Goal: Information Seeking & Learning: Learn about a topic

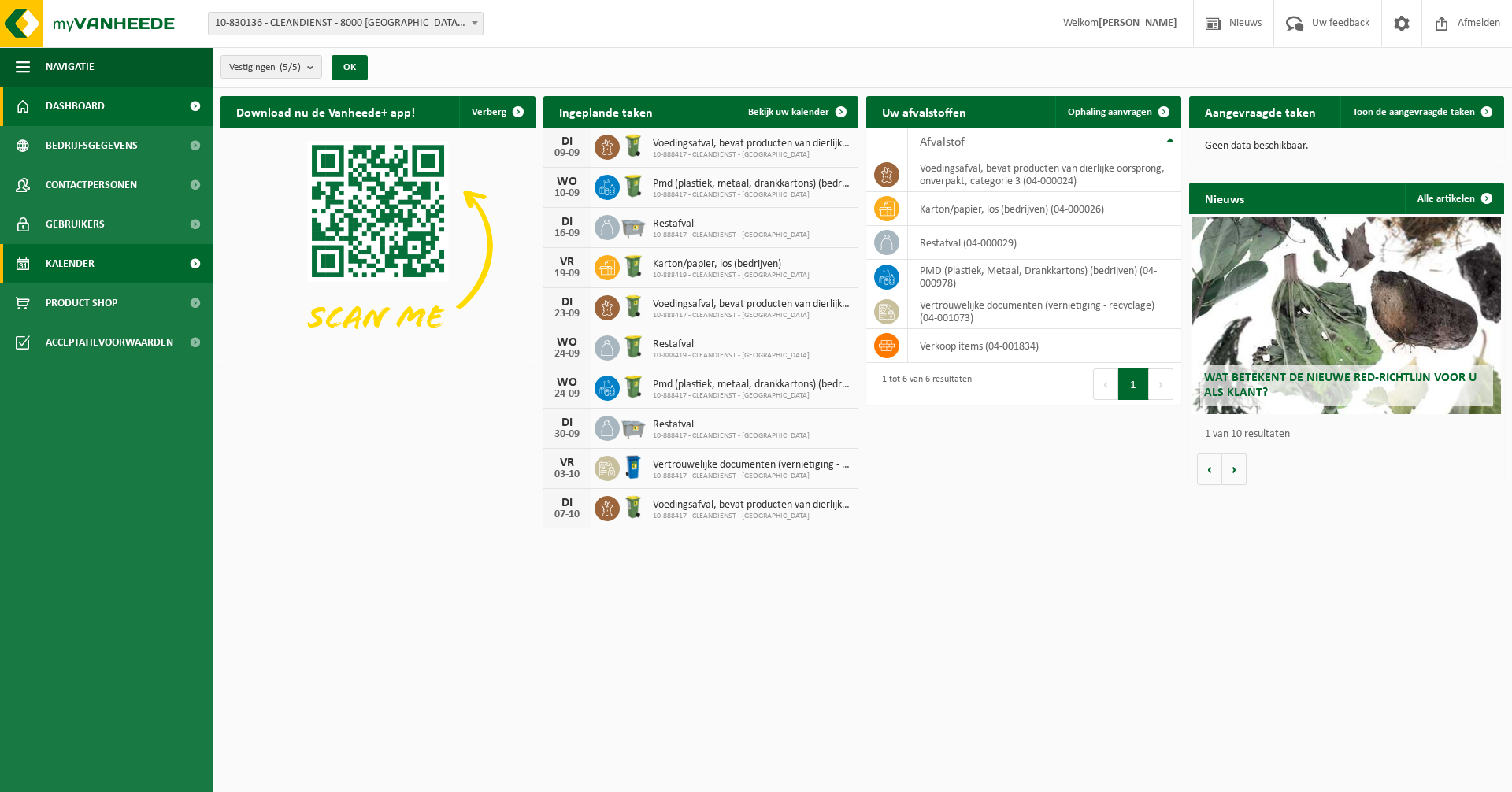
click at [83, 268] on span "Kalender" at bounding box center [70, 263] width 49 height 39
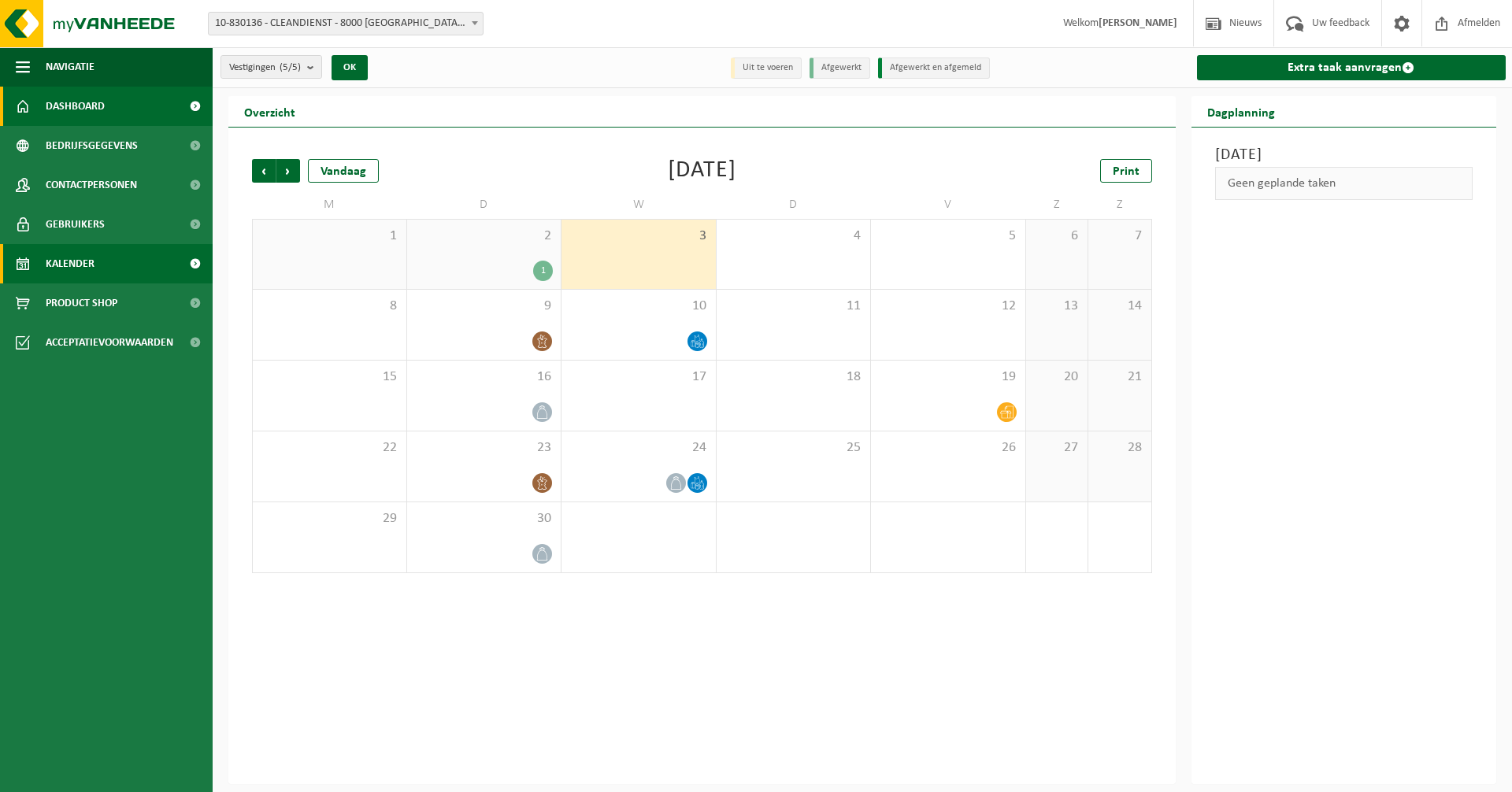
click at [61, 99] on span "Dashboard" at bounding box center [74, 106] width 59 height 39
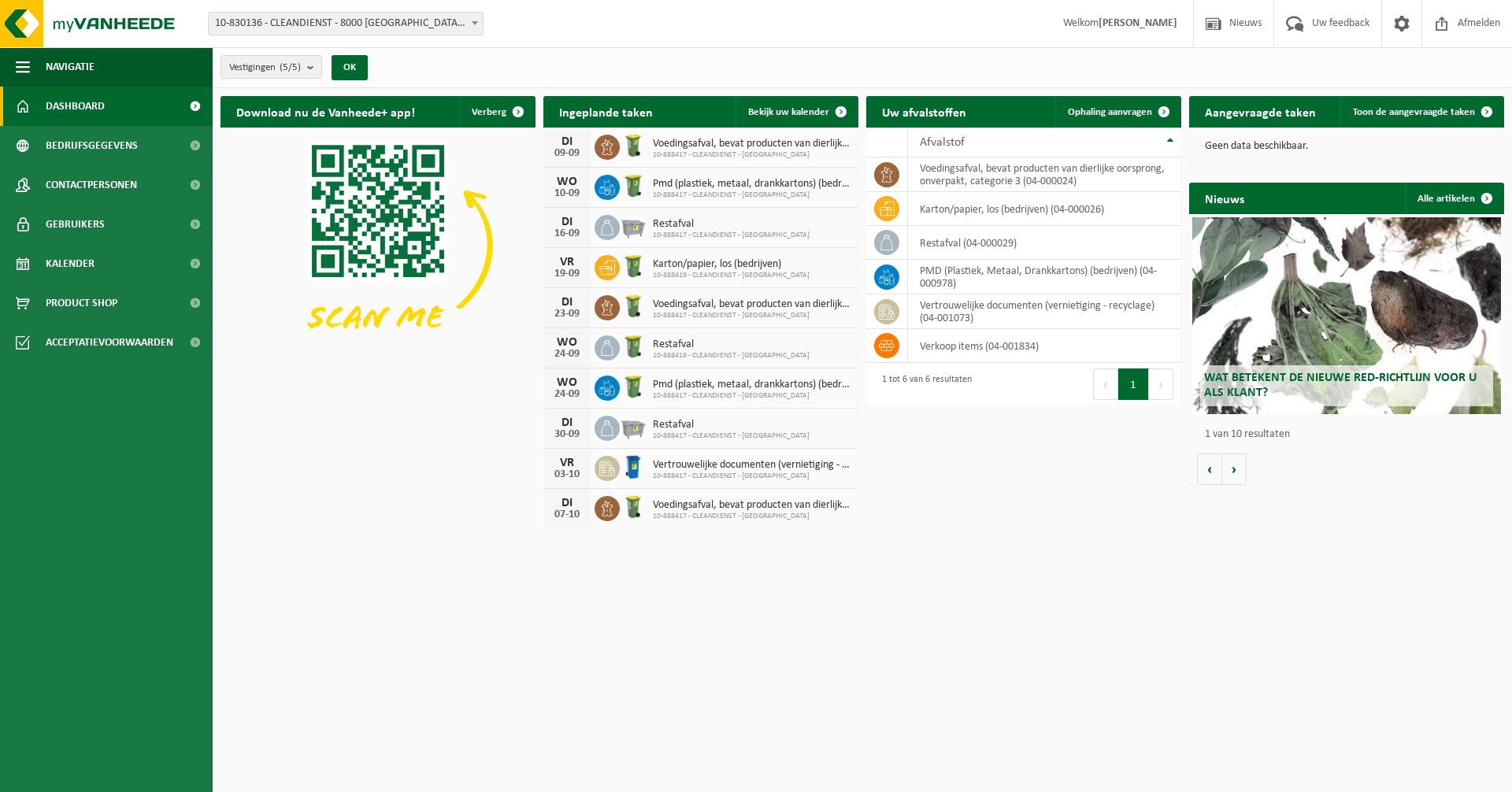
click at [1364, 309] on div "Wat betekent de nieuwe RED-richtlijn voor u als klant?" at bounding box center [1346, 315] width 309 height 197
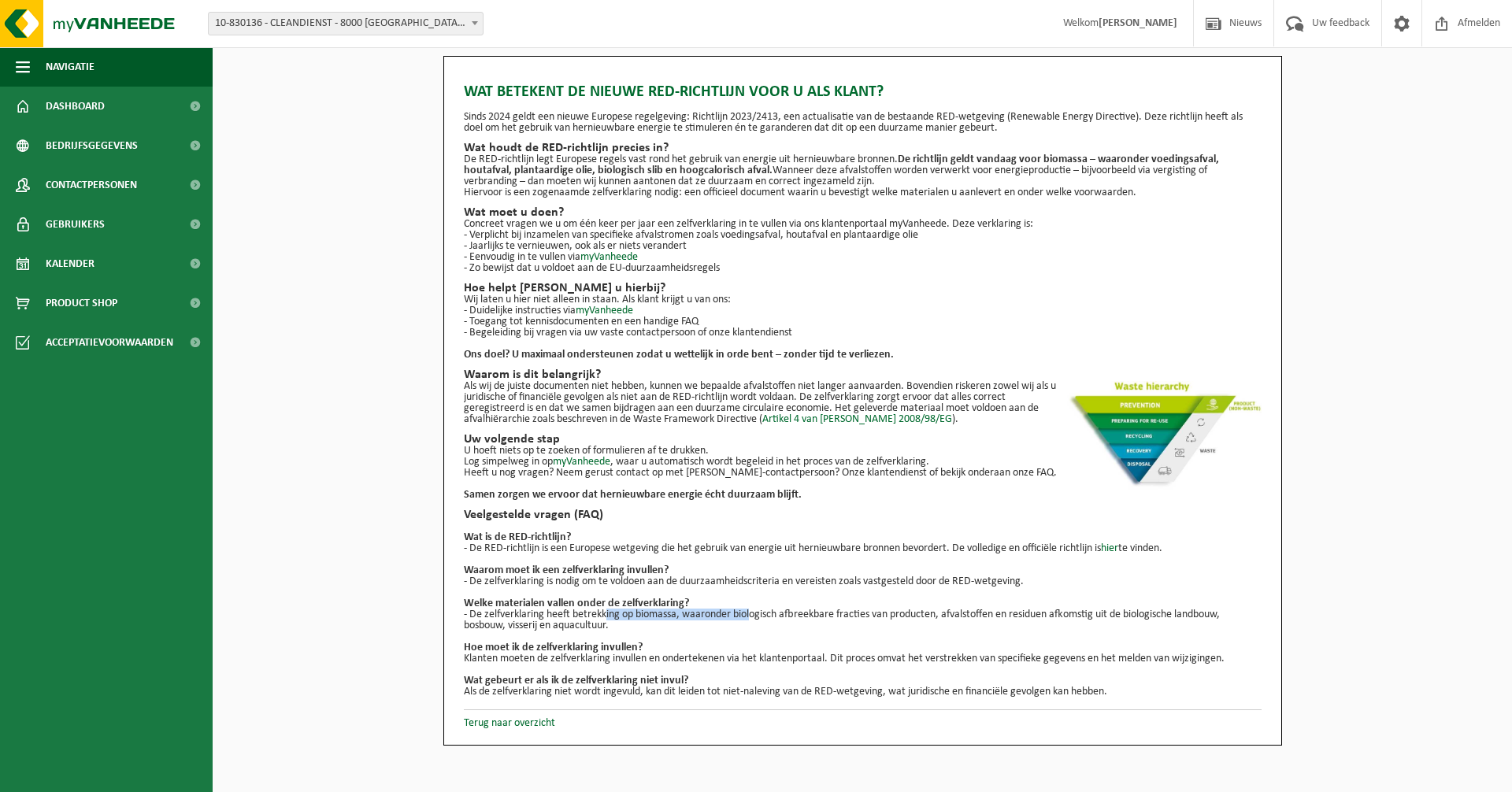
drag, startPoint x: 601, startPoint y: 609, endPoint x: 747, endPoint y: 619, distance: 146.3
click at [747, 619] on p "- De zelfverklaring heeft betrekking op biomassa, waaronder biologisch afbreekb…" at bounding box center [862, 621] width 797 height 22
drag, startPoint x: 747, startPoint y: 619, endPoint x: 680, endPoint y: 633, distance: 68.4
click at [680, 633] on p at bounding box center [862, 637] width 797 height 11
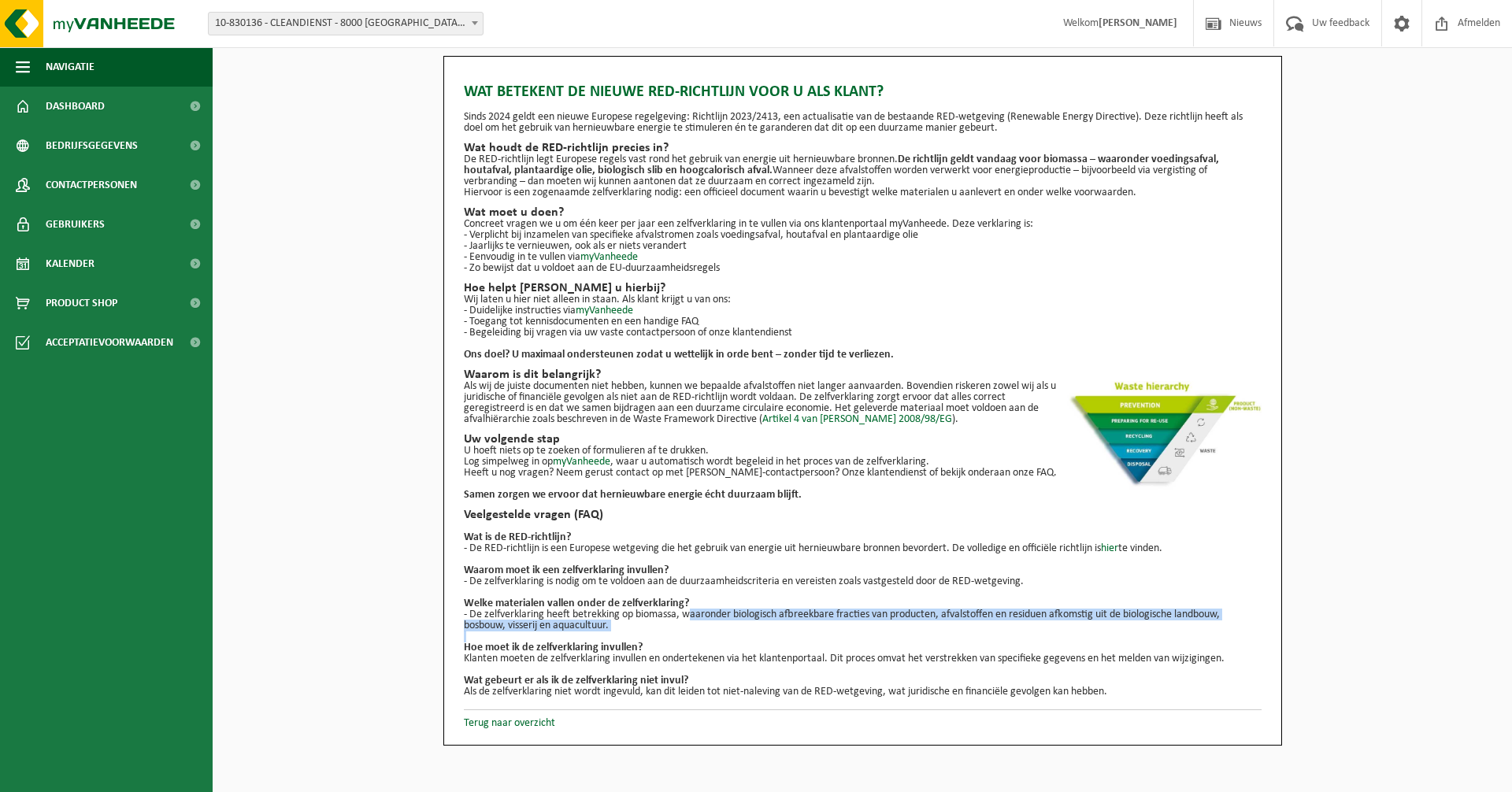
drag, startPoint x: 688, startPoint y: 618, endPoint x: 850, endPoint y: 633, distance: 162.7
click at [850, 633] on ul "Wat is de RED-richtlijn? - De RED-richtlijn is een Europese wetgeving die het g…" at bounding box center [862, 609] width 797 height 177
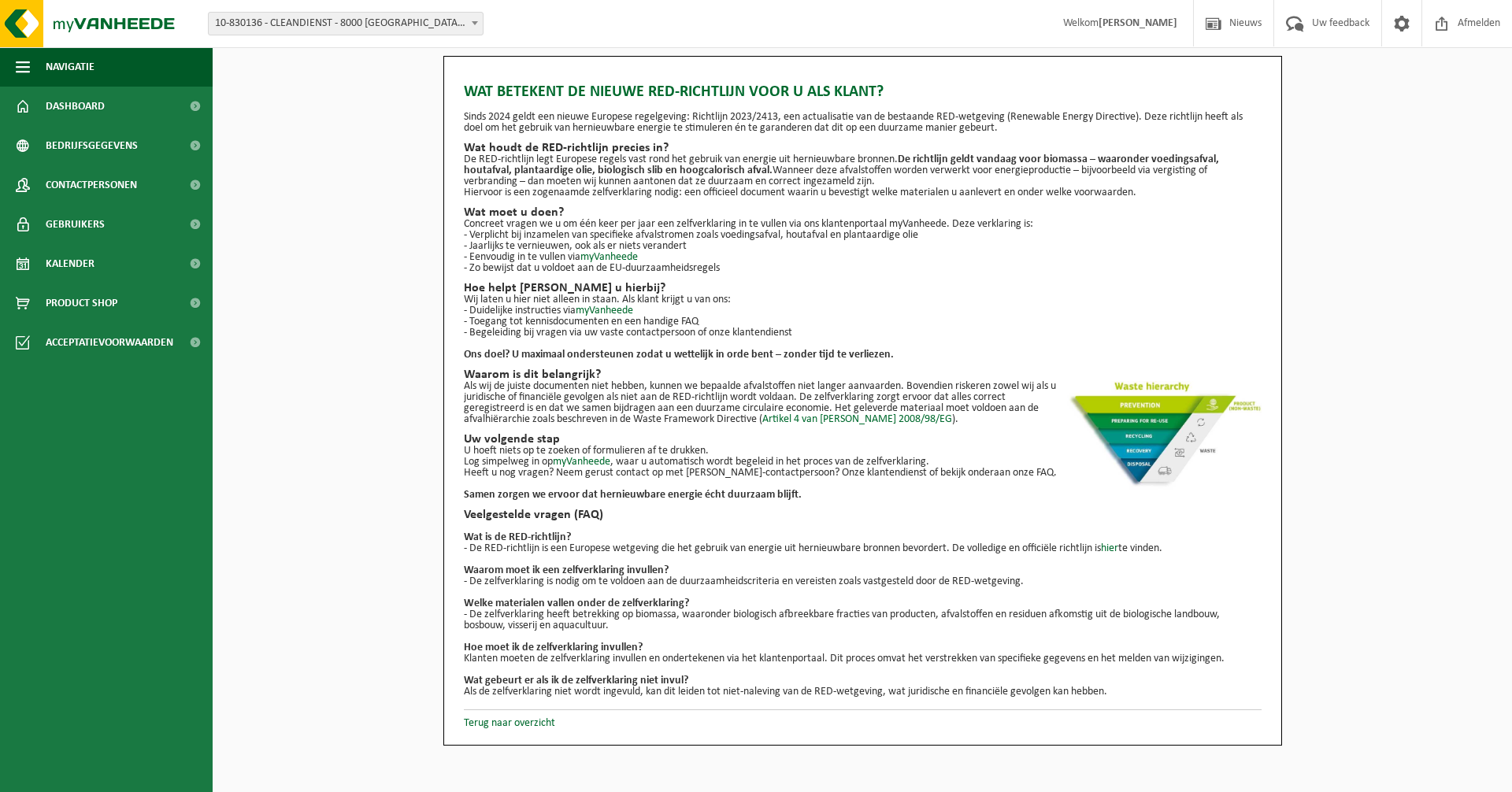
click at [1016, 642] on p "Hoe moet ik de zelfverklaring invullen?" at bounding box center [862, 648] width 797 height 11
click at [592, 461] on link "myVanheede" at bounding box center [581, 461] width 57 height 12
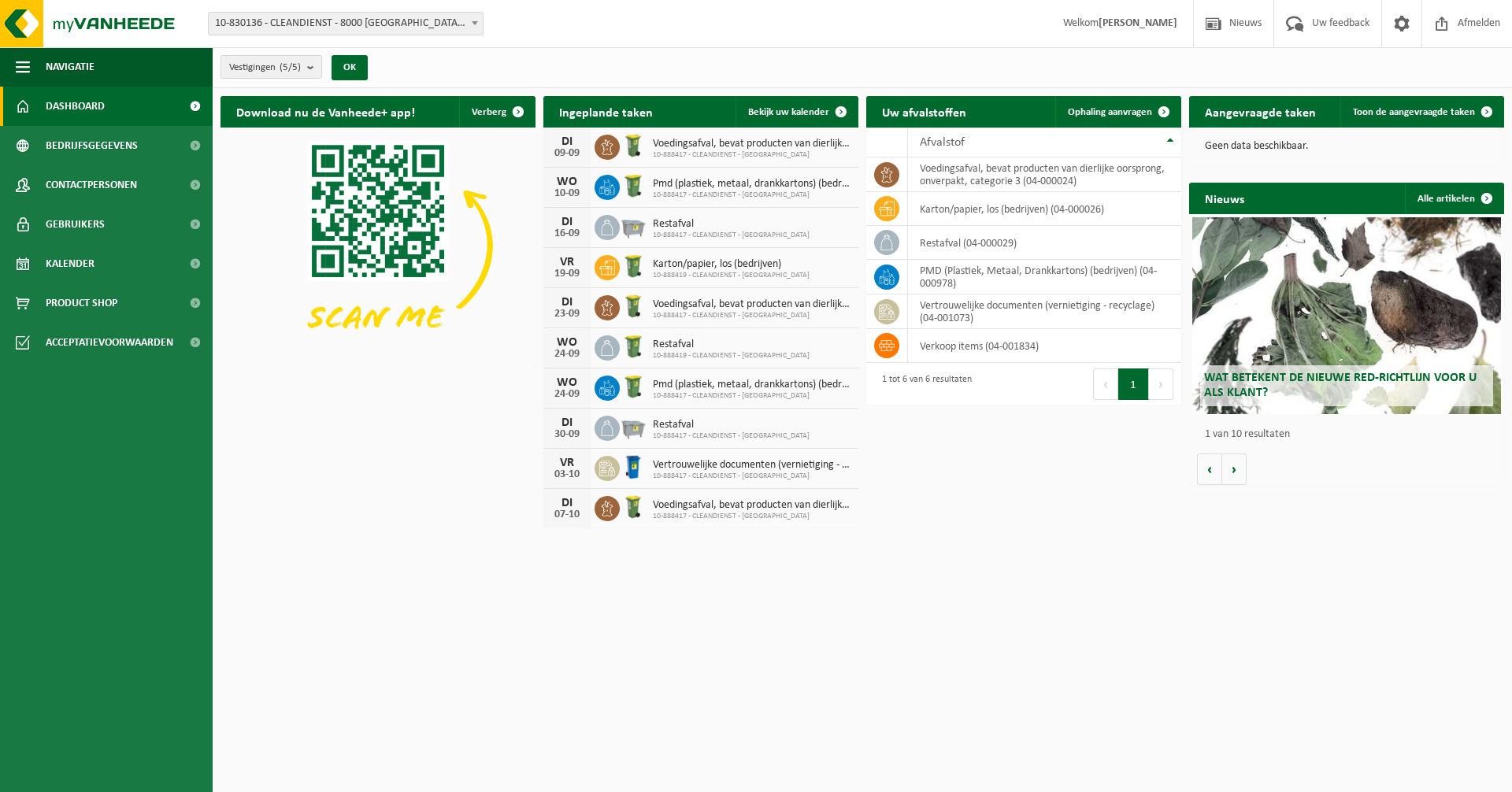
click at [1179, 17] on span "Welkom THOMAS" at bounding box center [1120, 23] width 146 height 46
click at [1228, 483] on button "Volgende" at bounding box center [1234, 469] width 24 height 32
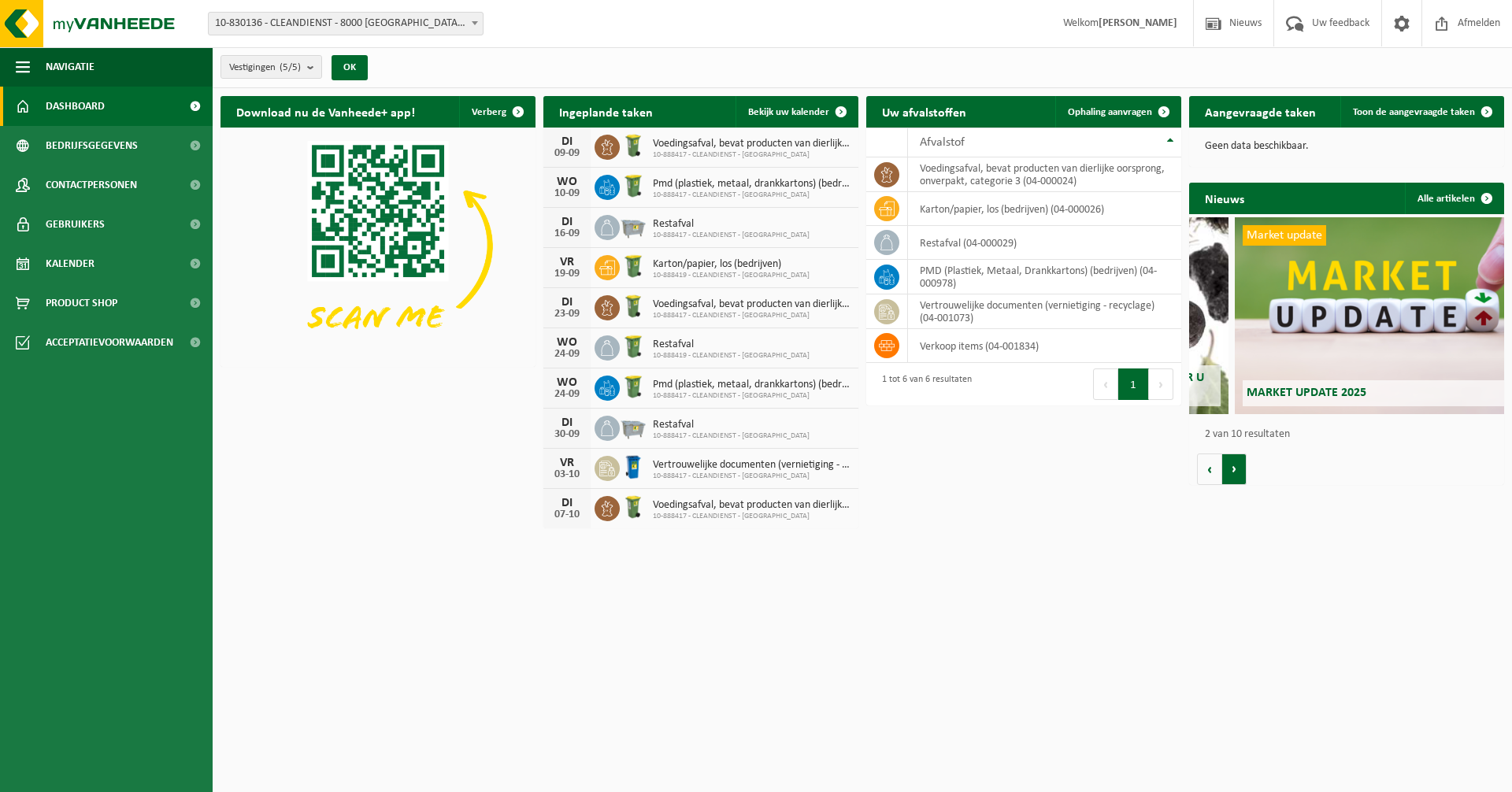
scroll to position [0, 315]
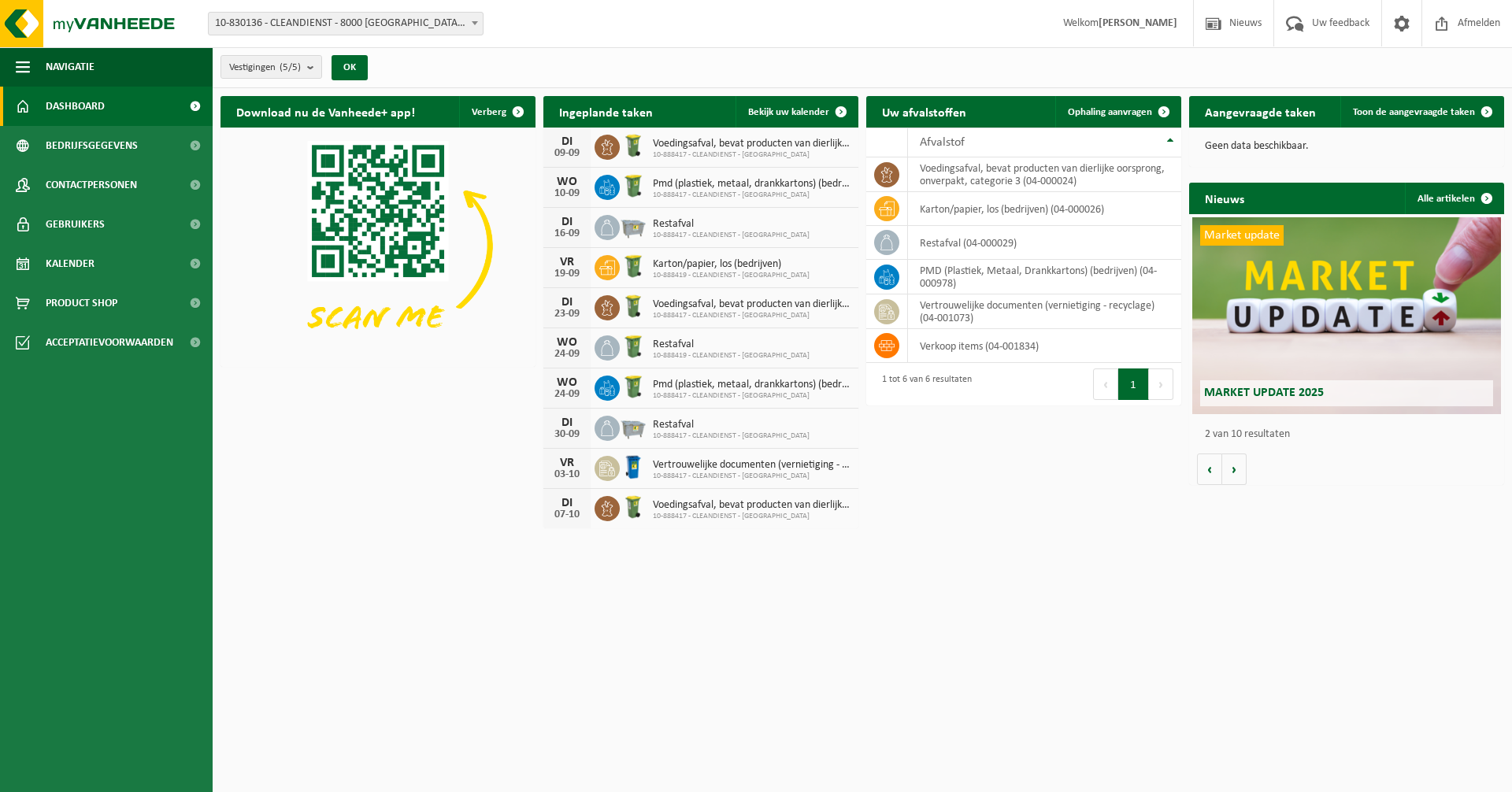
click at [1262, 393] on span "Market update 2025" at bounding box center [1264, 393] width 120 height 13
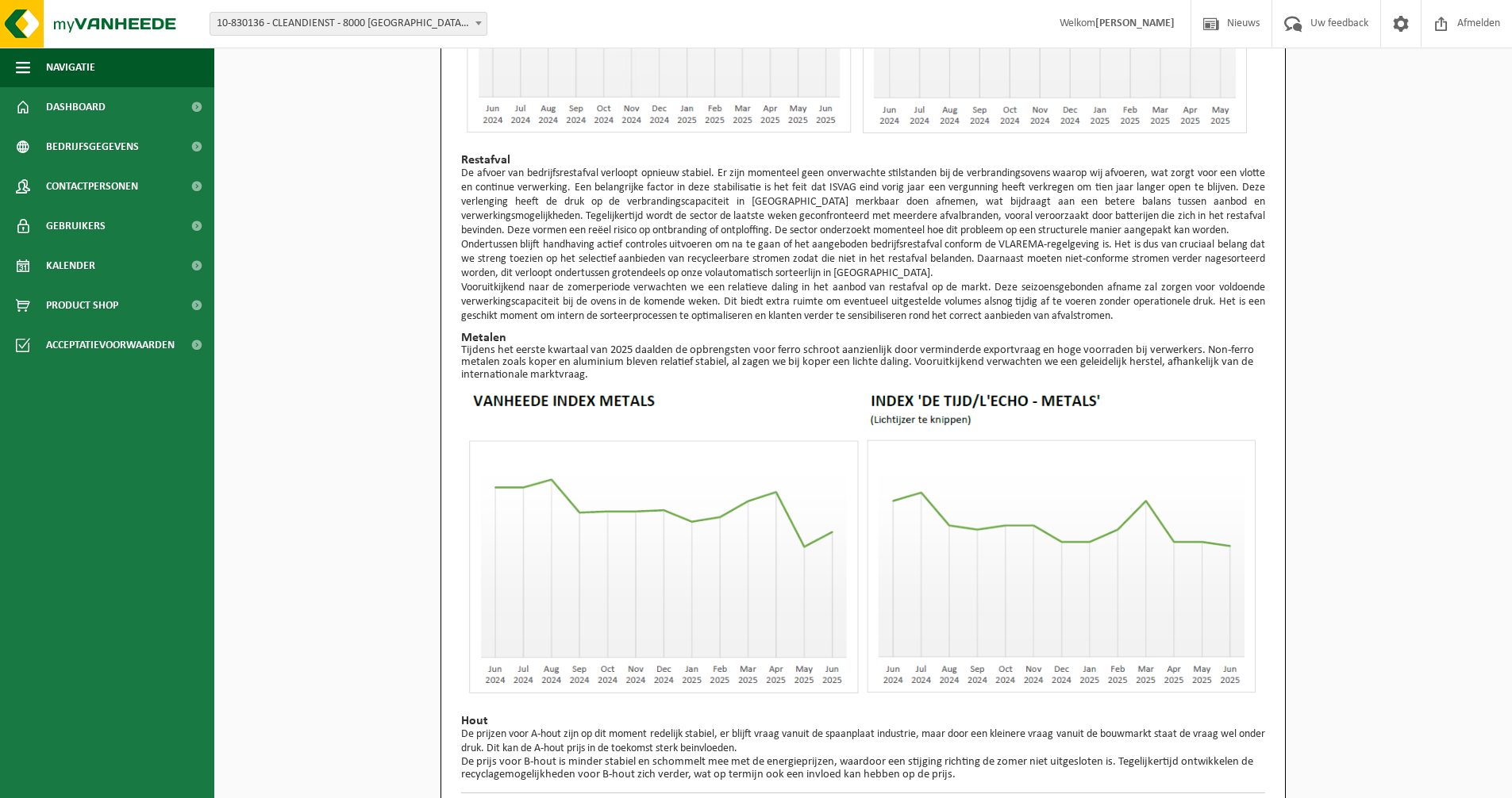
scroll to position [980, 0]
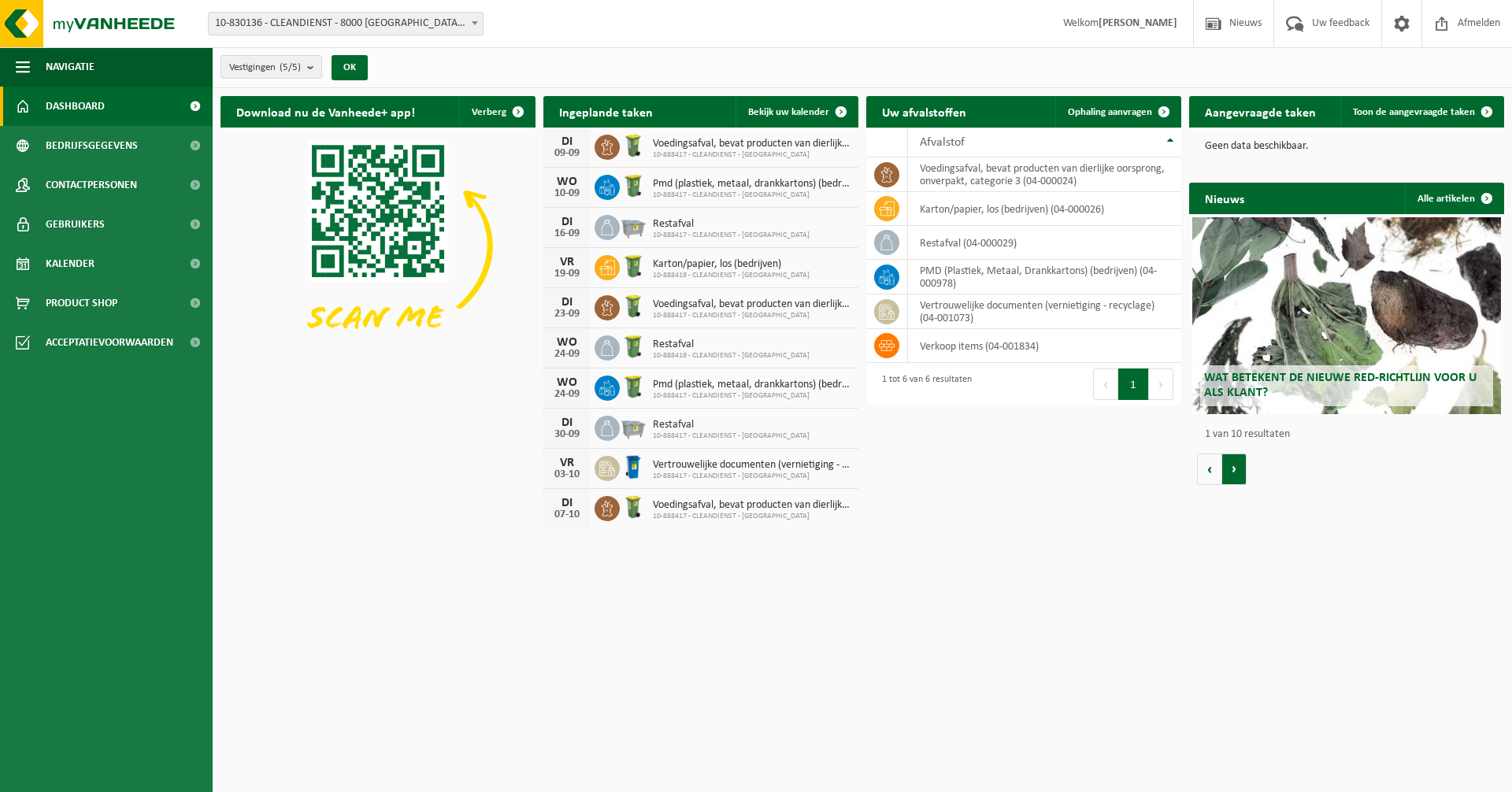
click at [1235, 473] on button "Volgende" at bounding box center [1234, 469] width 24 height 32
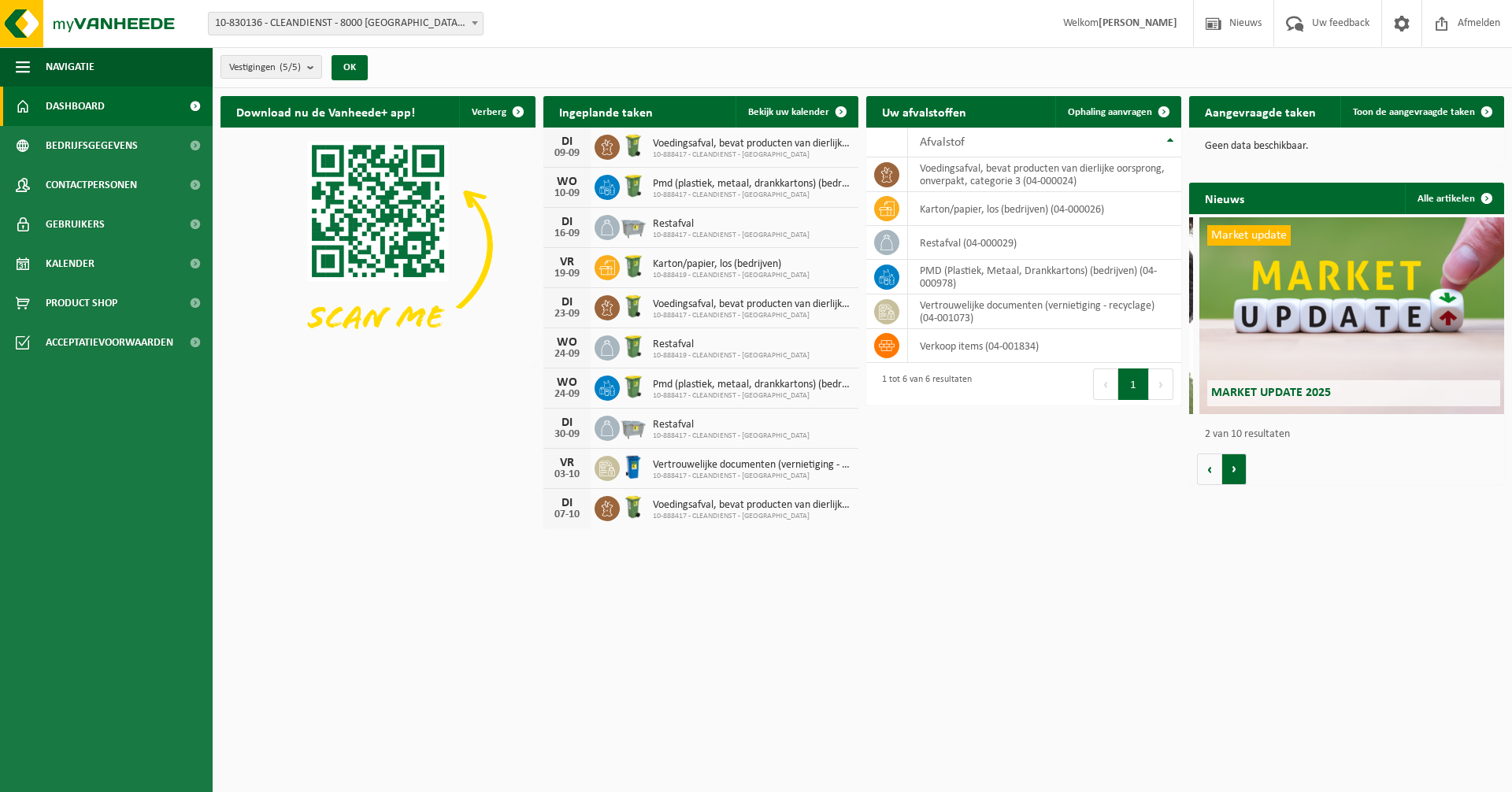
click at [1235, 473] on button "Volgende" at bounding box center [1234, 469] width 24 height 32
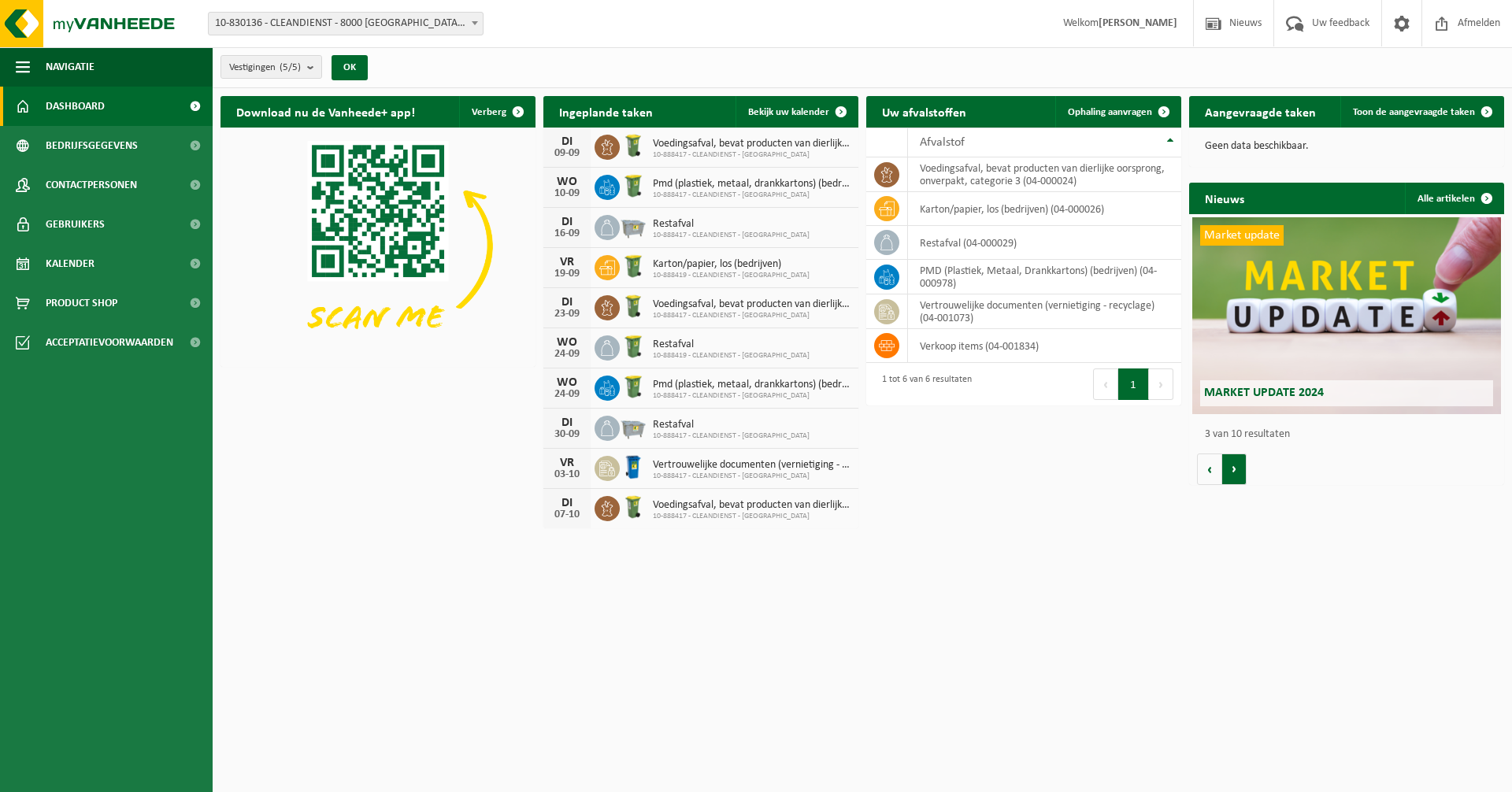
click at [1235, 473] on button "Volgende" at bounding box center [1234, 469] width 24 height 32
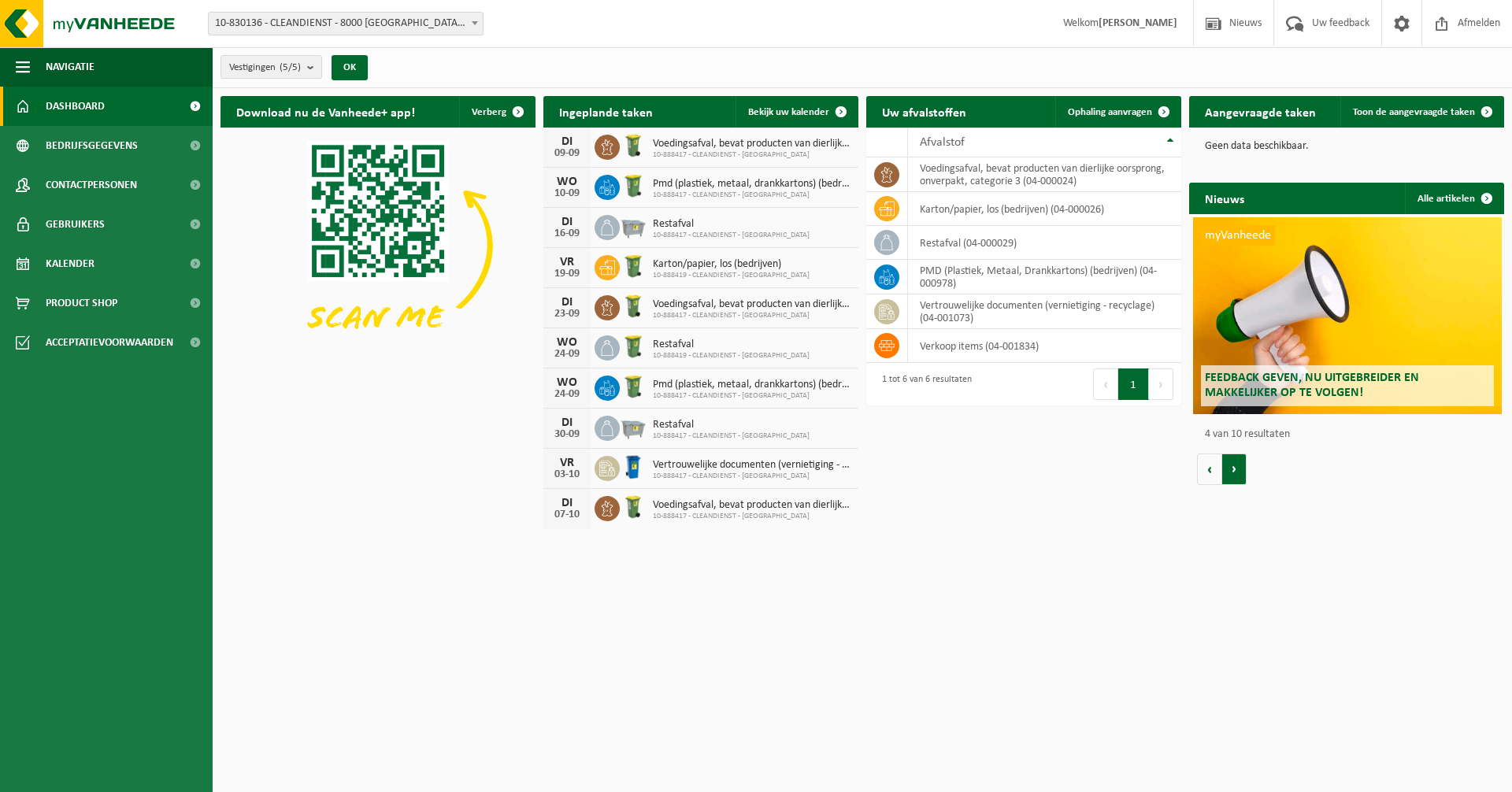
scroll to position [0, 945]
click at [1235, 473] on button "Volgende" at bounding box center [1234, 469] width 24 height 32
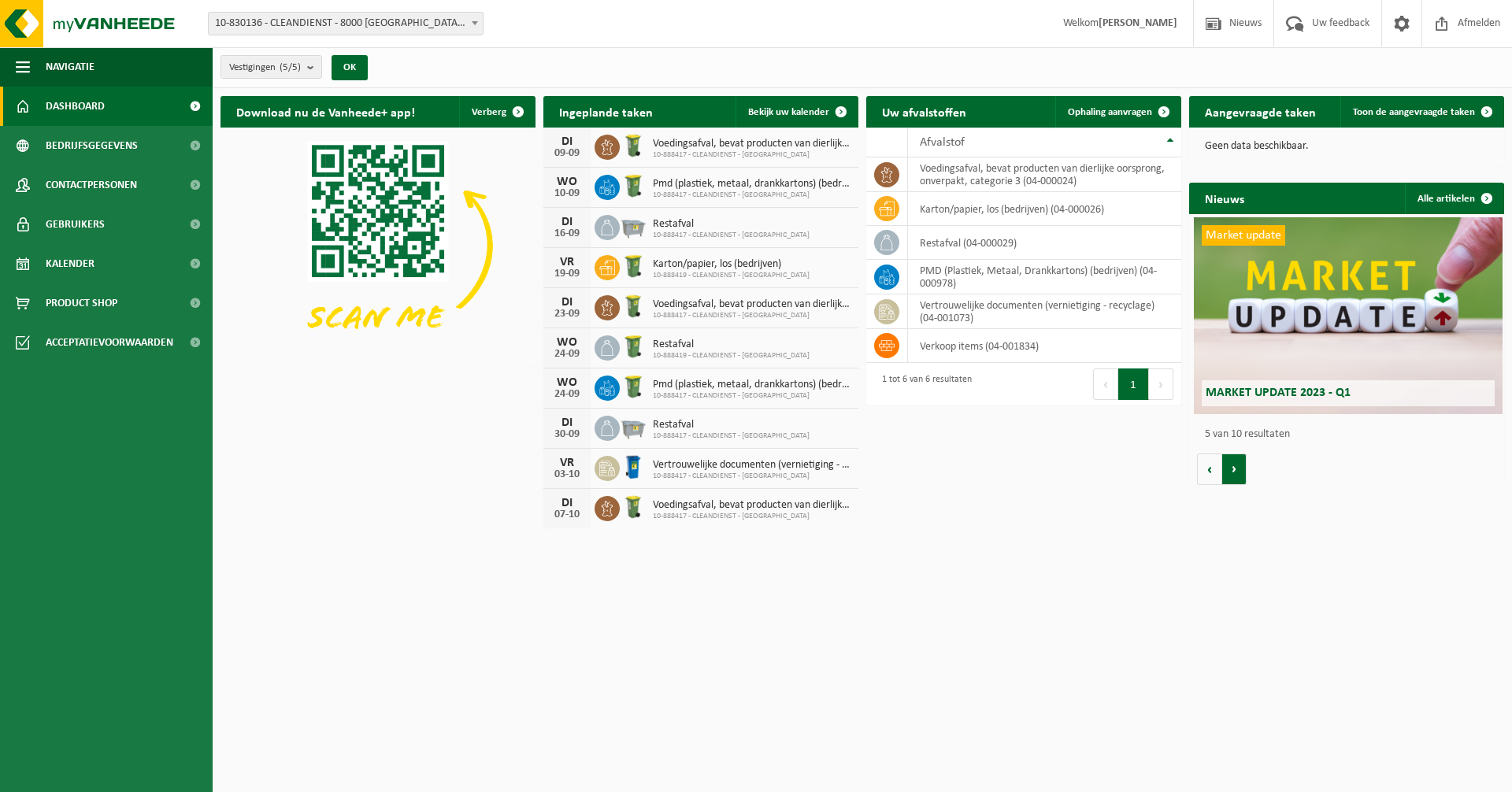
scroll to position [0, 1260]
click at [1235, 473] on button "Volgende" at bounding box center [1234, 469] width 24 height 32
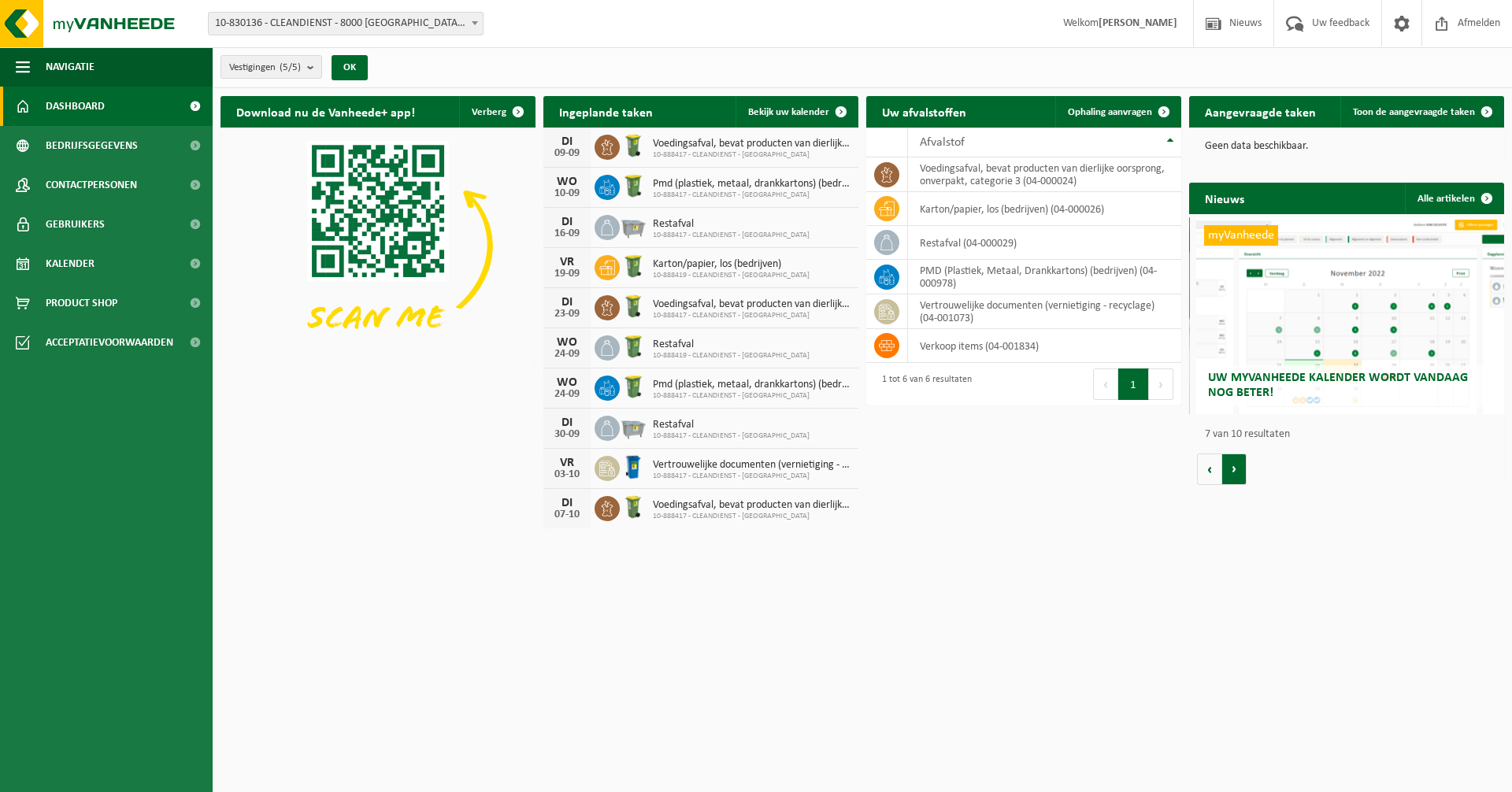
scroll to position [0, 1890]
click at [1236, 461] on button "Volgende" at bounding box center [1234, 469] width 24 height 32
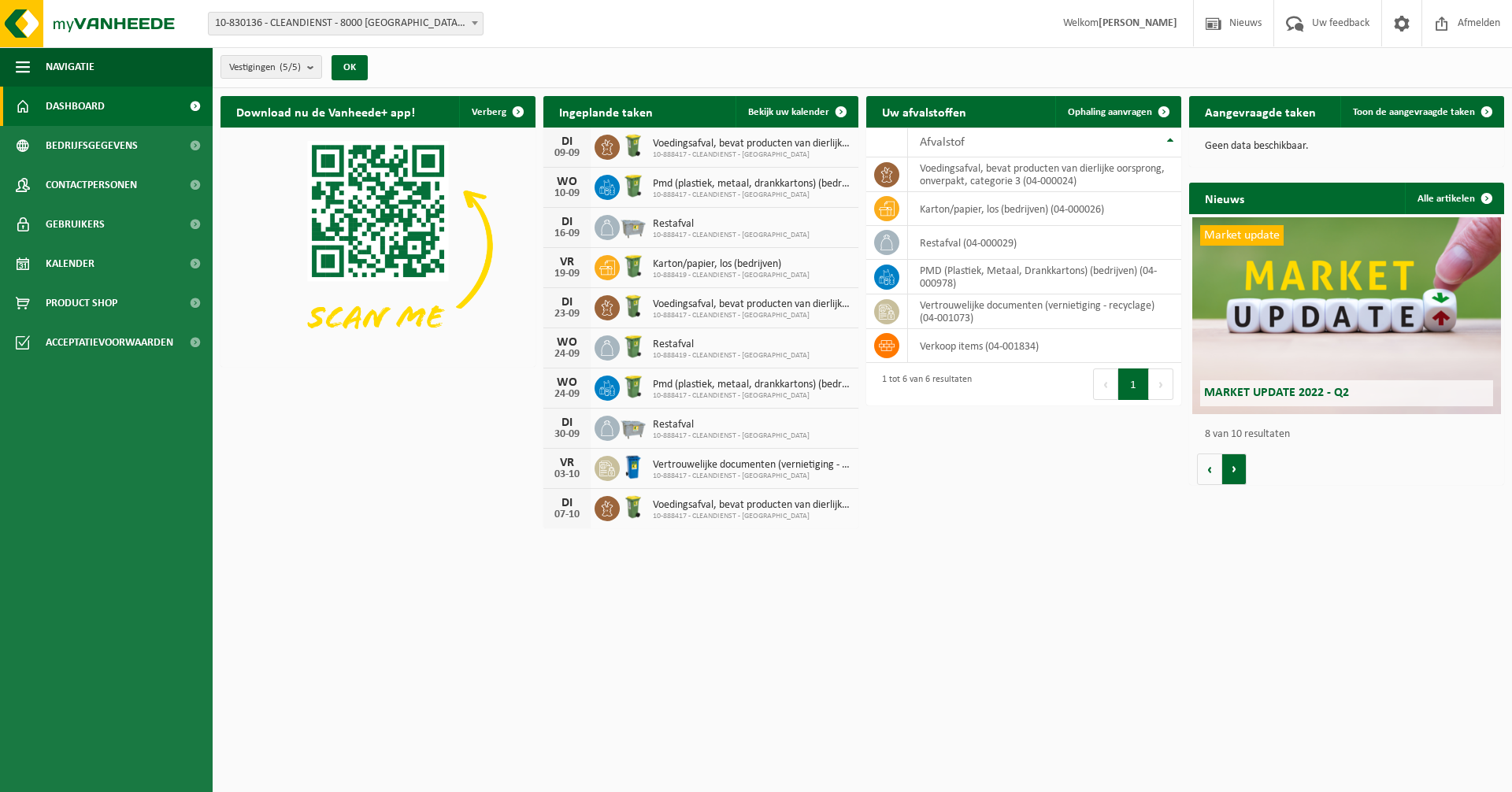
click at [1236, 461] on button "Volgende" at bounding box center [1234, 469] width 24 height 32
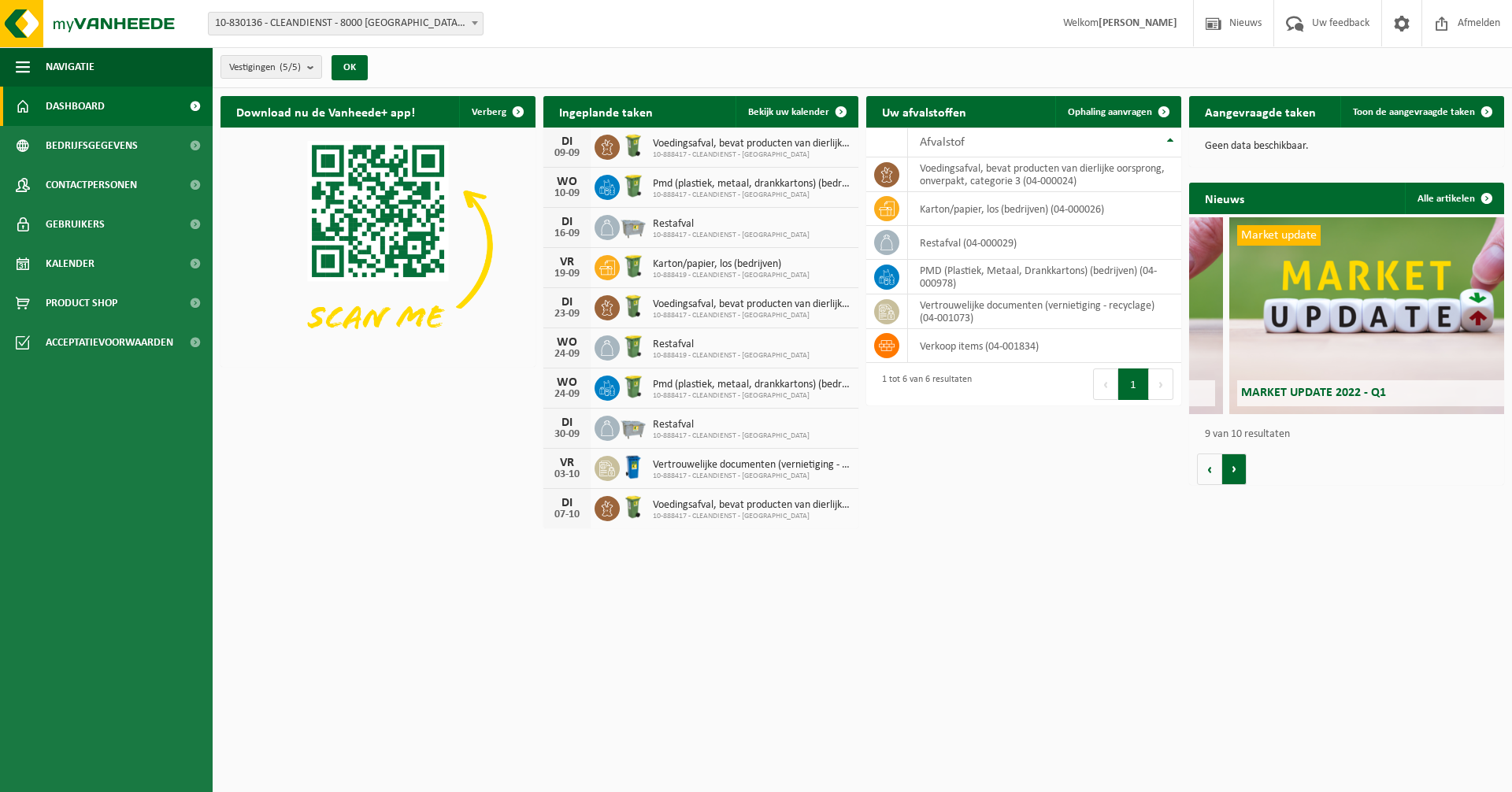
click at [1236, 461] on button "Volgende" at bounding box center [1234, 469] width 24 height 32
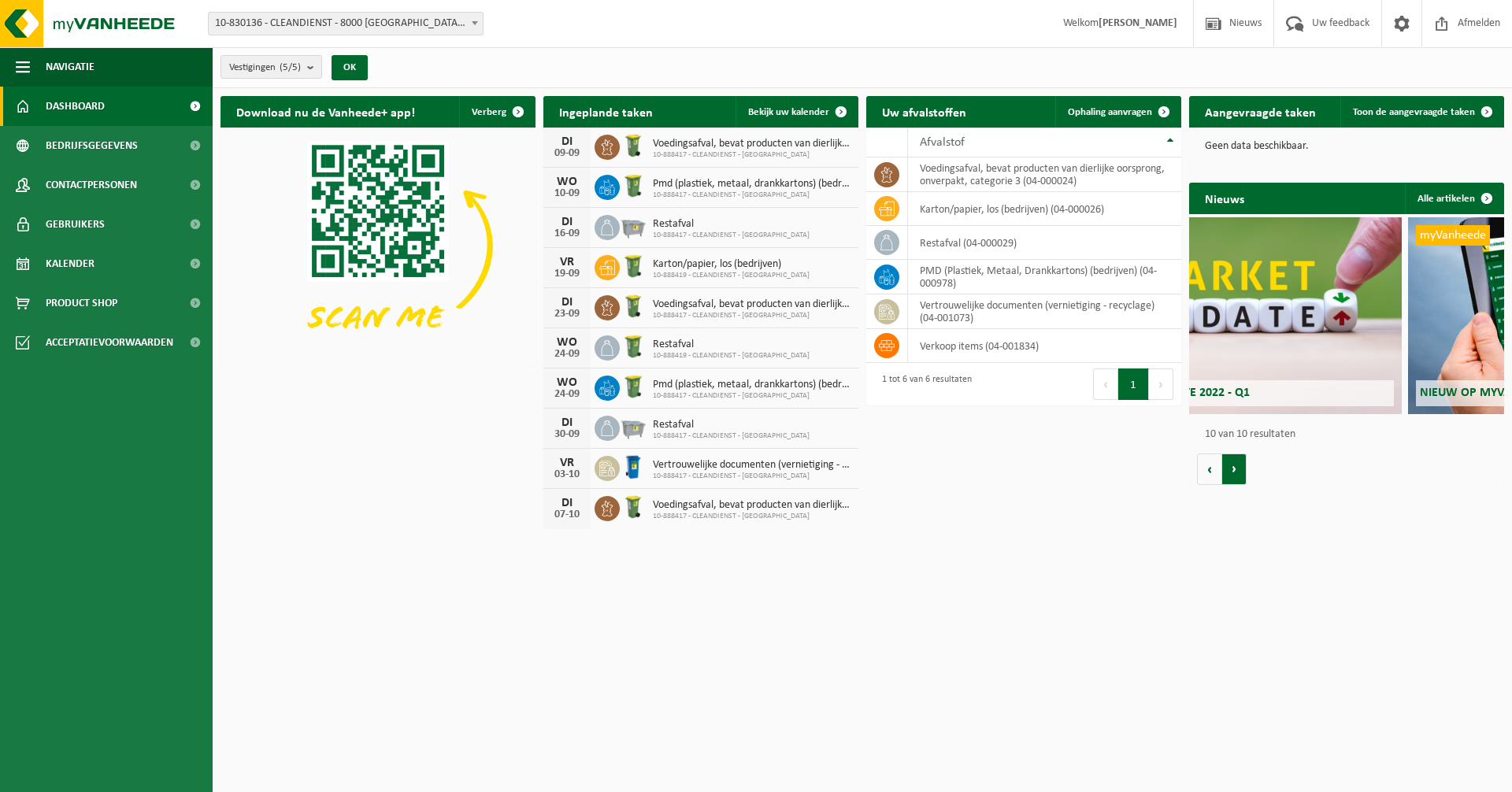
click at [1236, 461] on button "Volgende" at bounding box center [1234, 469] width 24 height 32
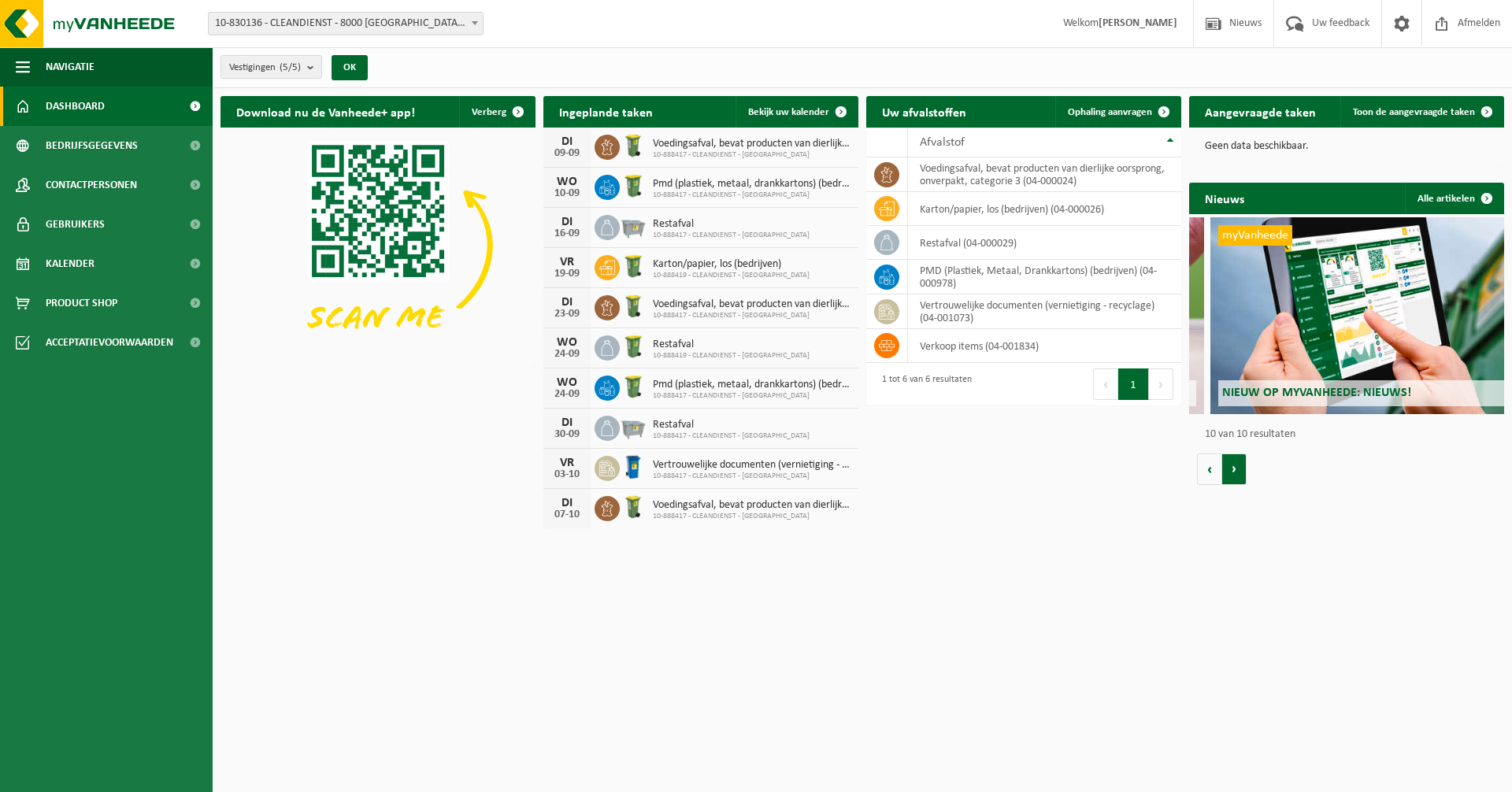
scroll to position [0, 2835]
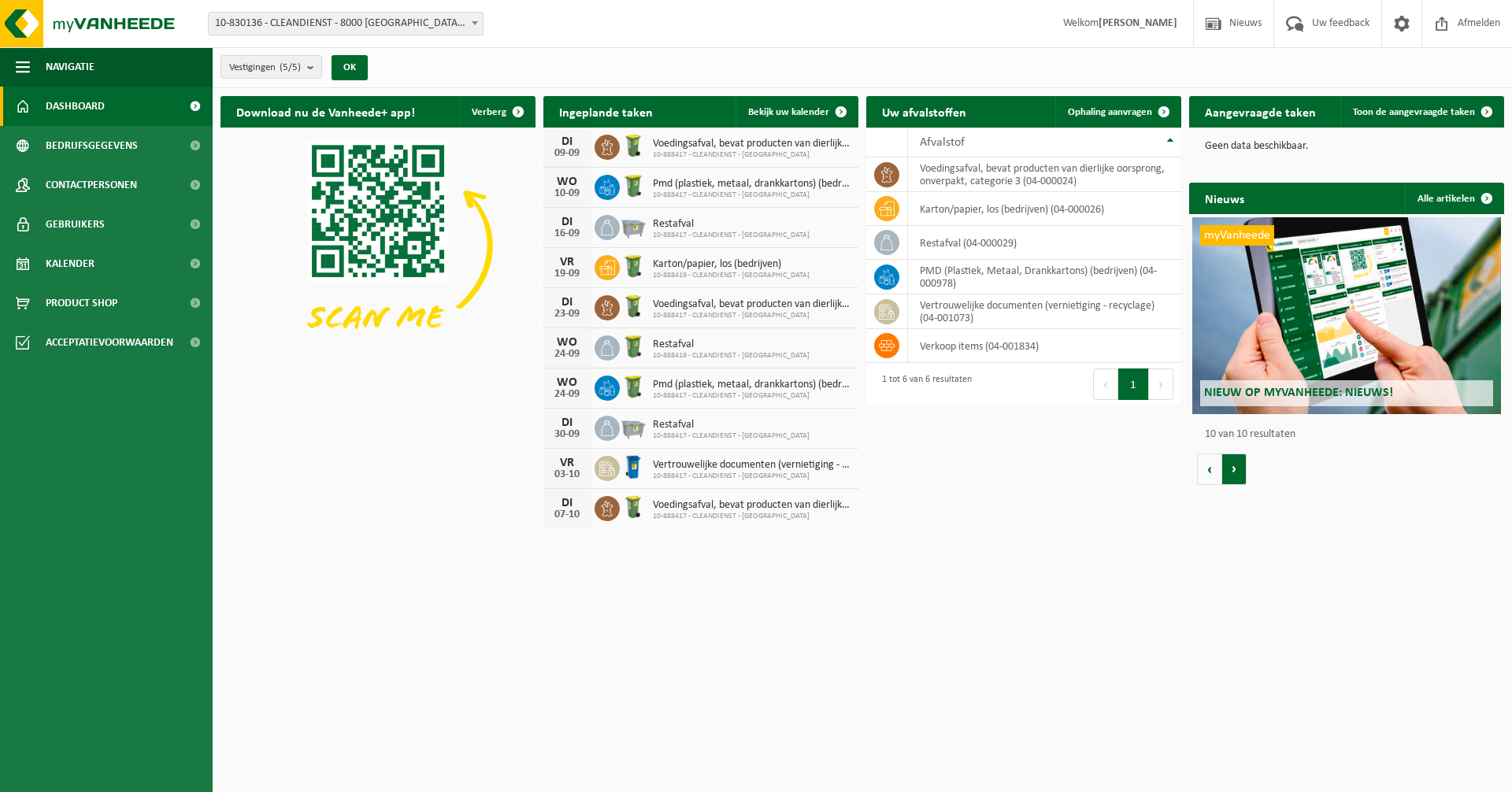
click at [1236, 461] on button "Volgende" at bounding box center [1234, 469] width 24 height 32
click at [1218, 468] on button "Vorige" at bounding box center [1209, 469] width 25 height 32
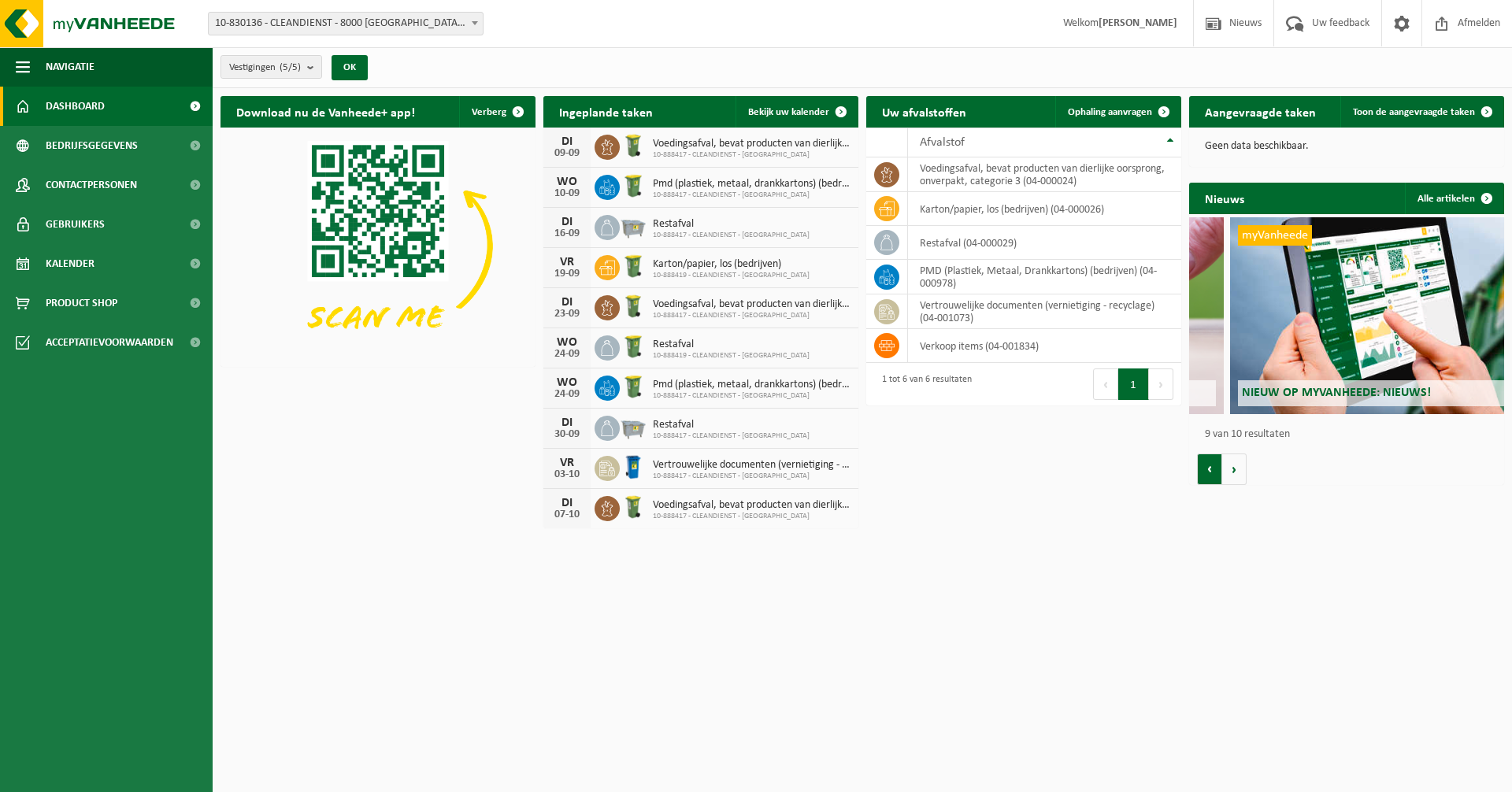
click at [1218, 468] on button "Vorige" at bounding box center [1209, 469] width 25 height 32
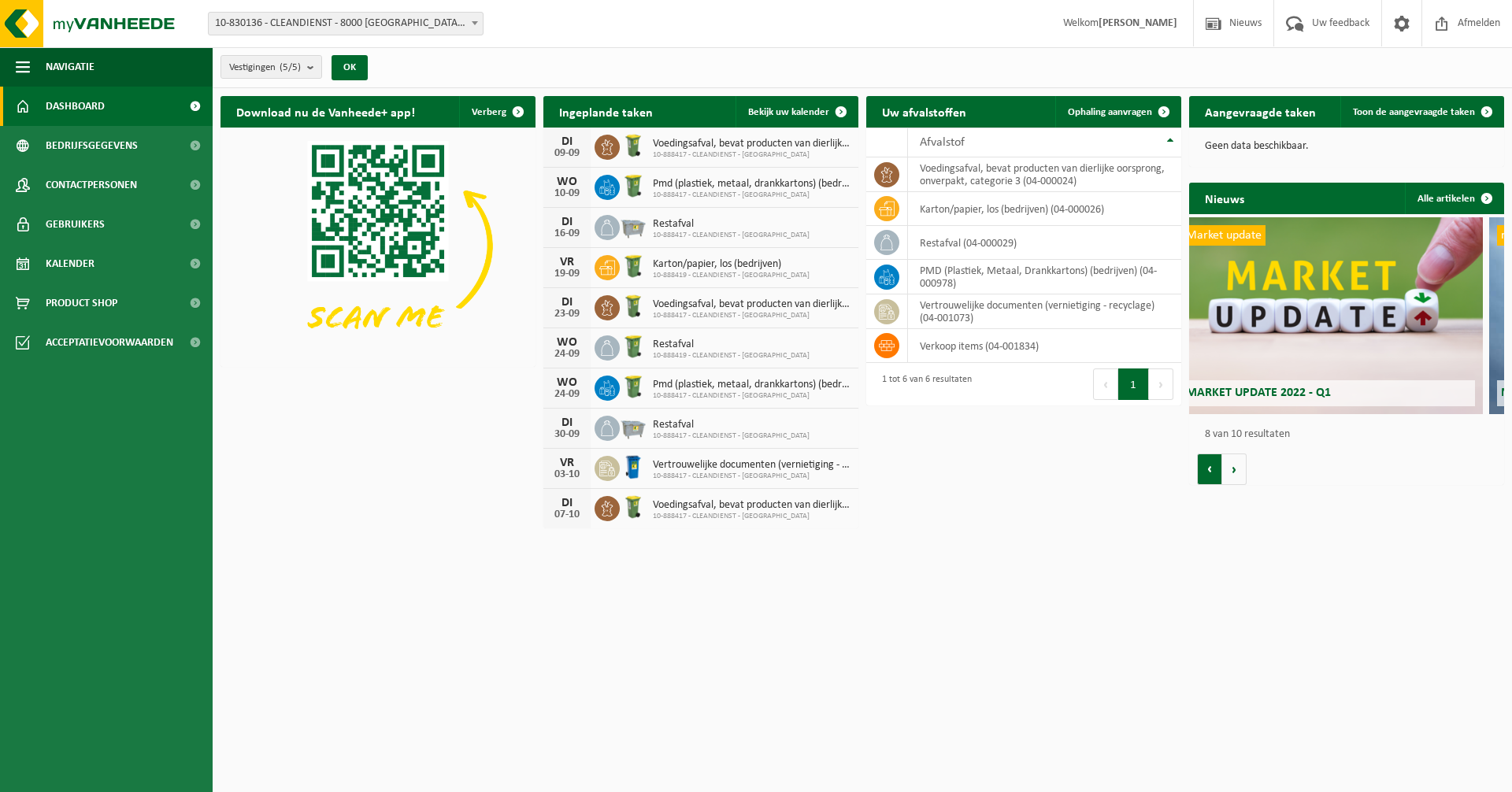
click at [1218, 468] on button "Vorige" at bounding box center [1209, 469] width 25 height 32
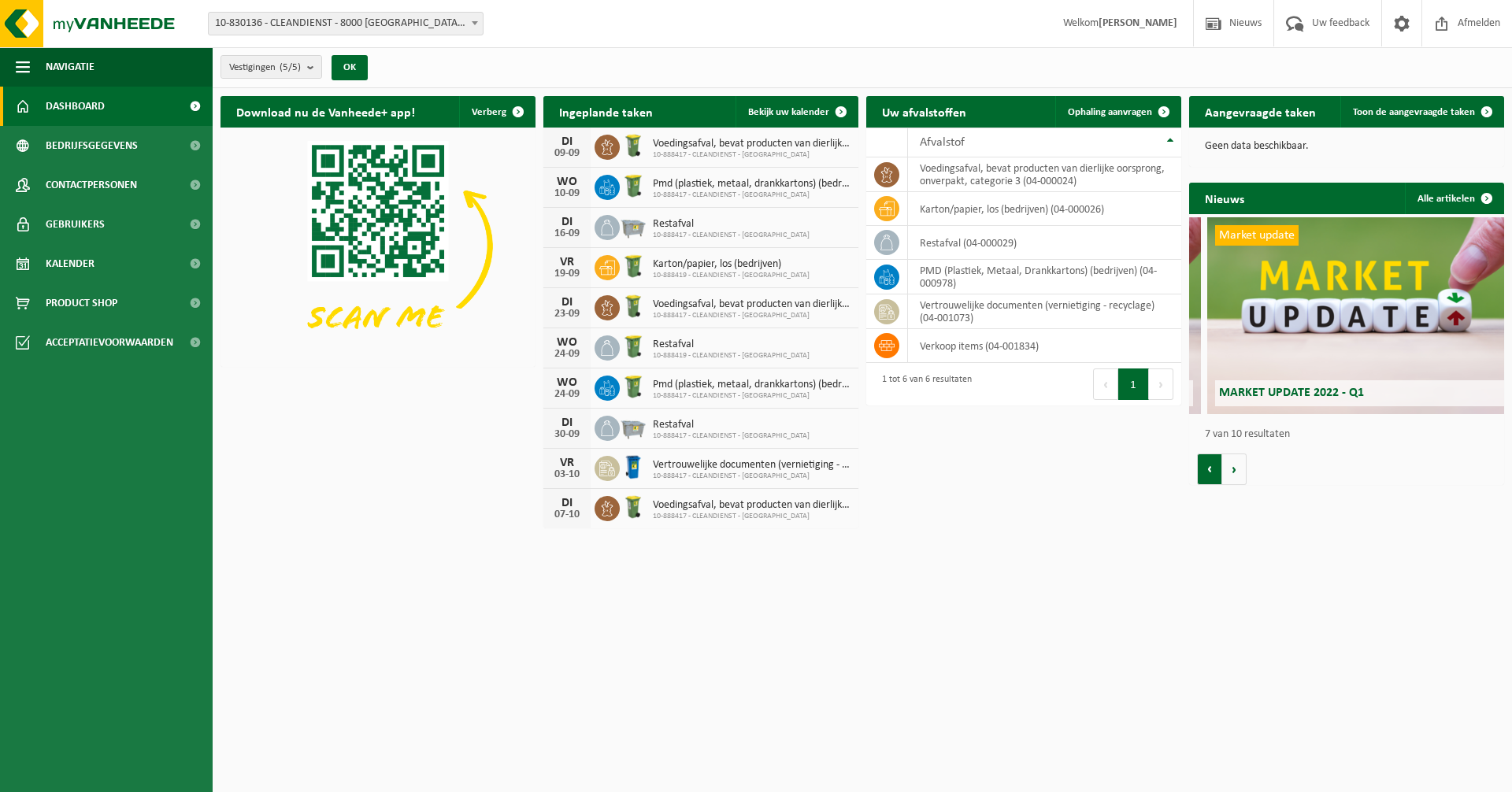
click at [1218, 468] on button "Vorige" at bounding box center [1209, 469] width 25 height 32
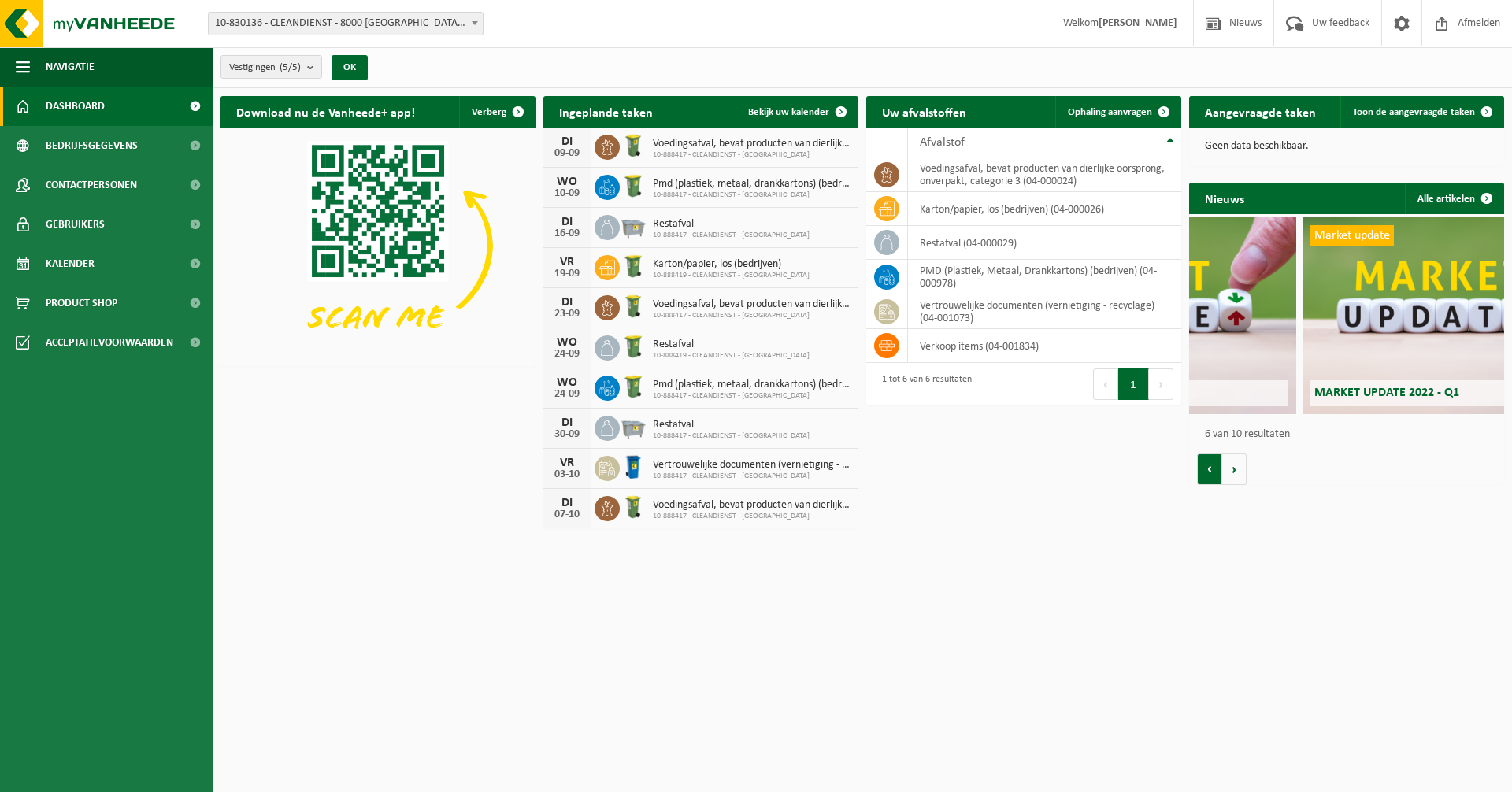
click at [1218, 468] on button "Vorige" at bounding box center [1209, 469] width 25 height 32
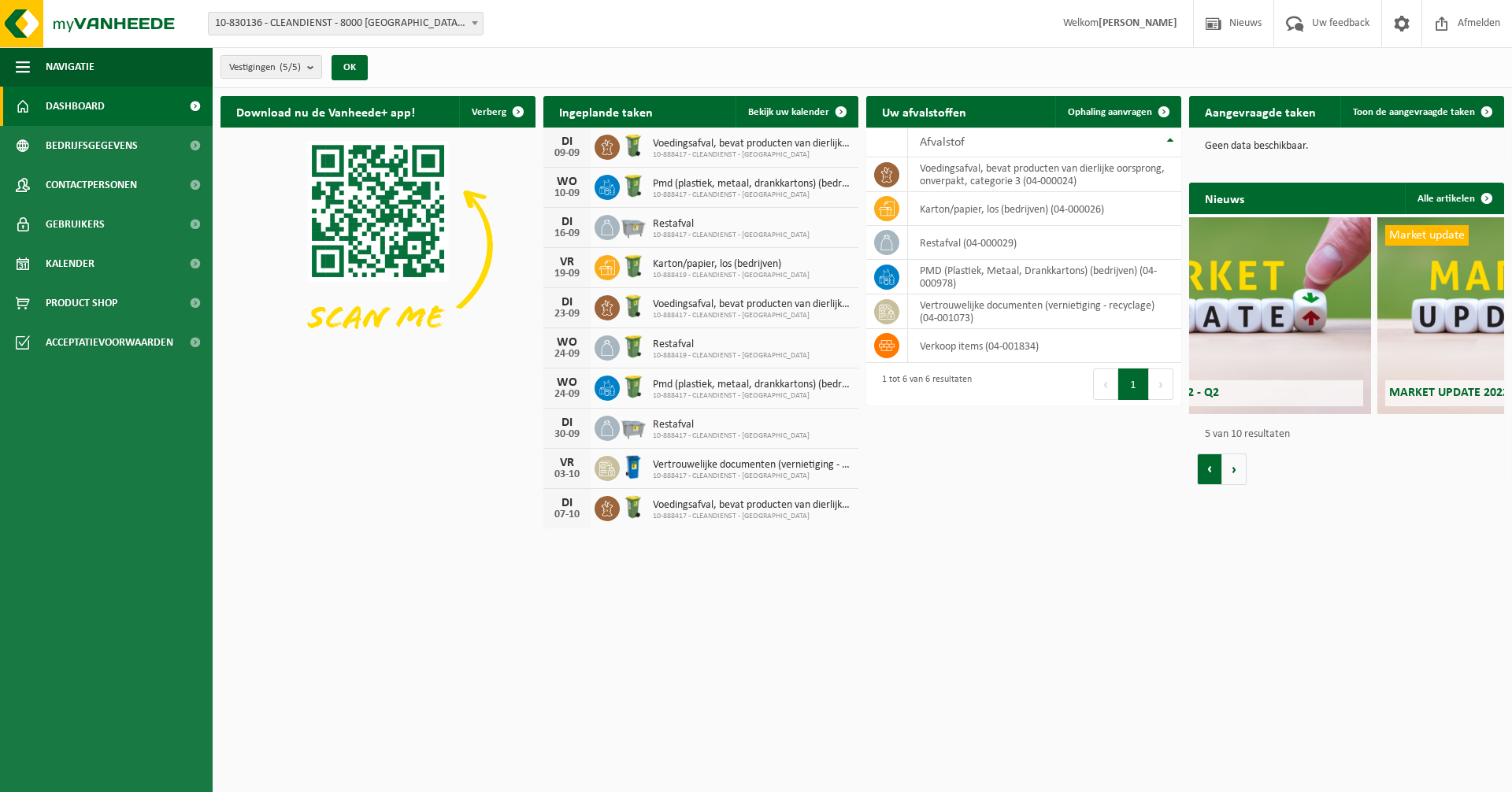
click at [1218, 468] on button "Vorige" at bounding box center [1209, 469] width 25 height 32
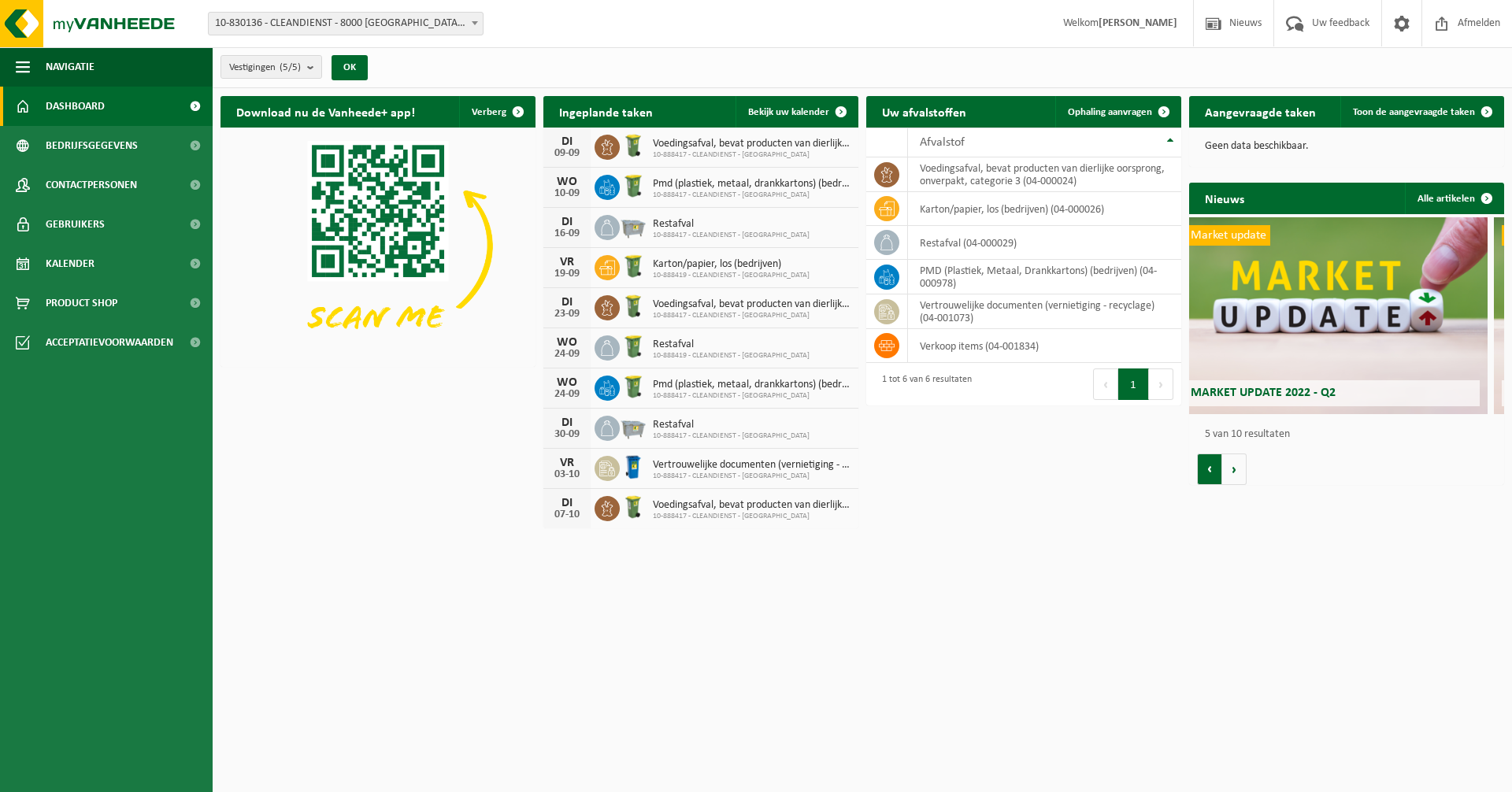
click at [1218, 468] on button "Vorige" at bounding box center [1209, 469] width 25 height 32
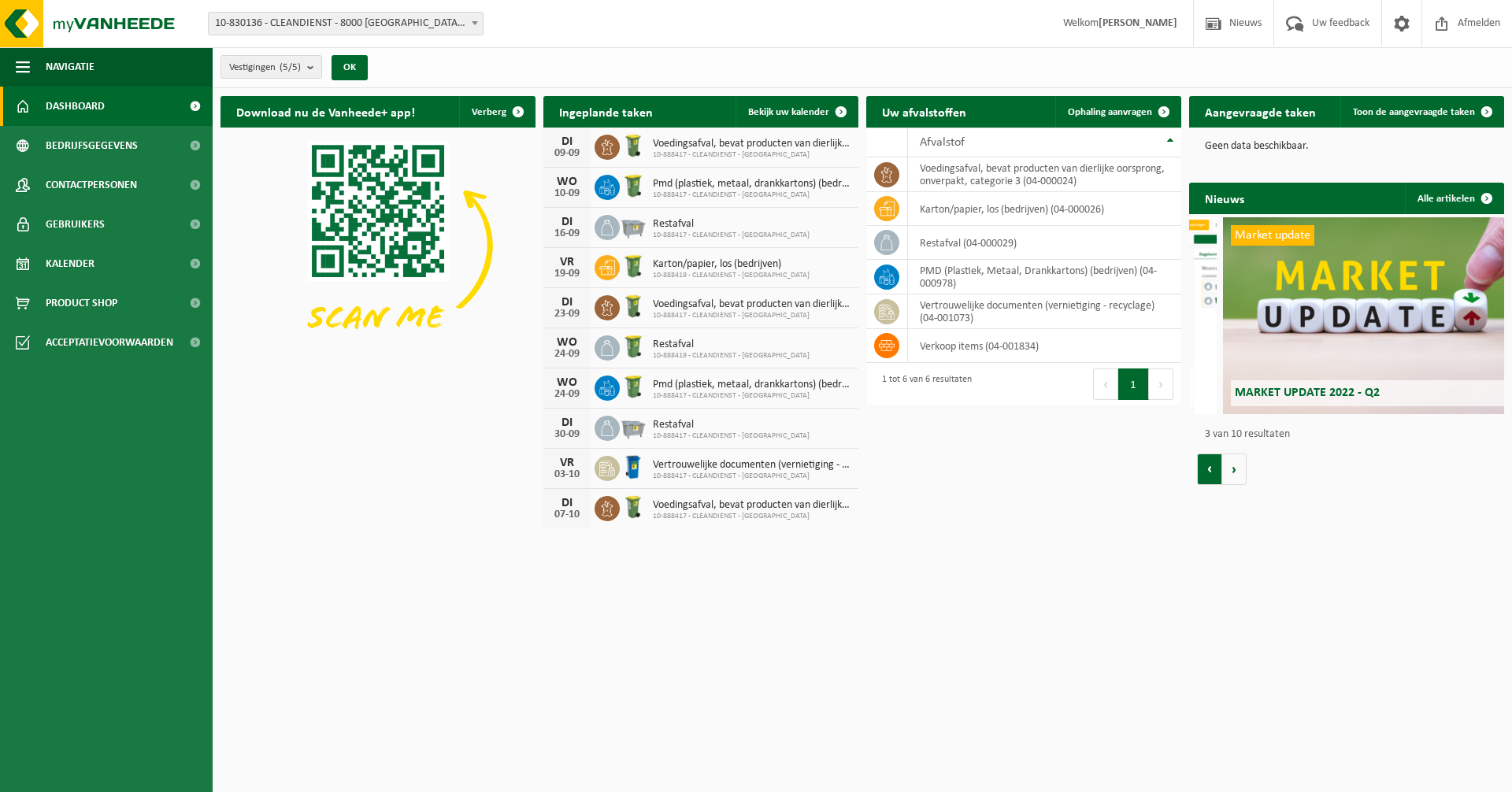
click at [1218, 468] on button "Vorige" at bounding box center [1209, 469] width 25 height 32
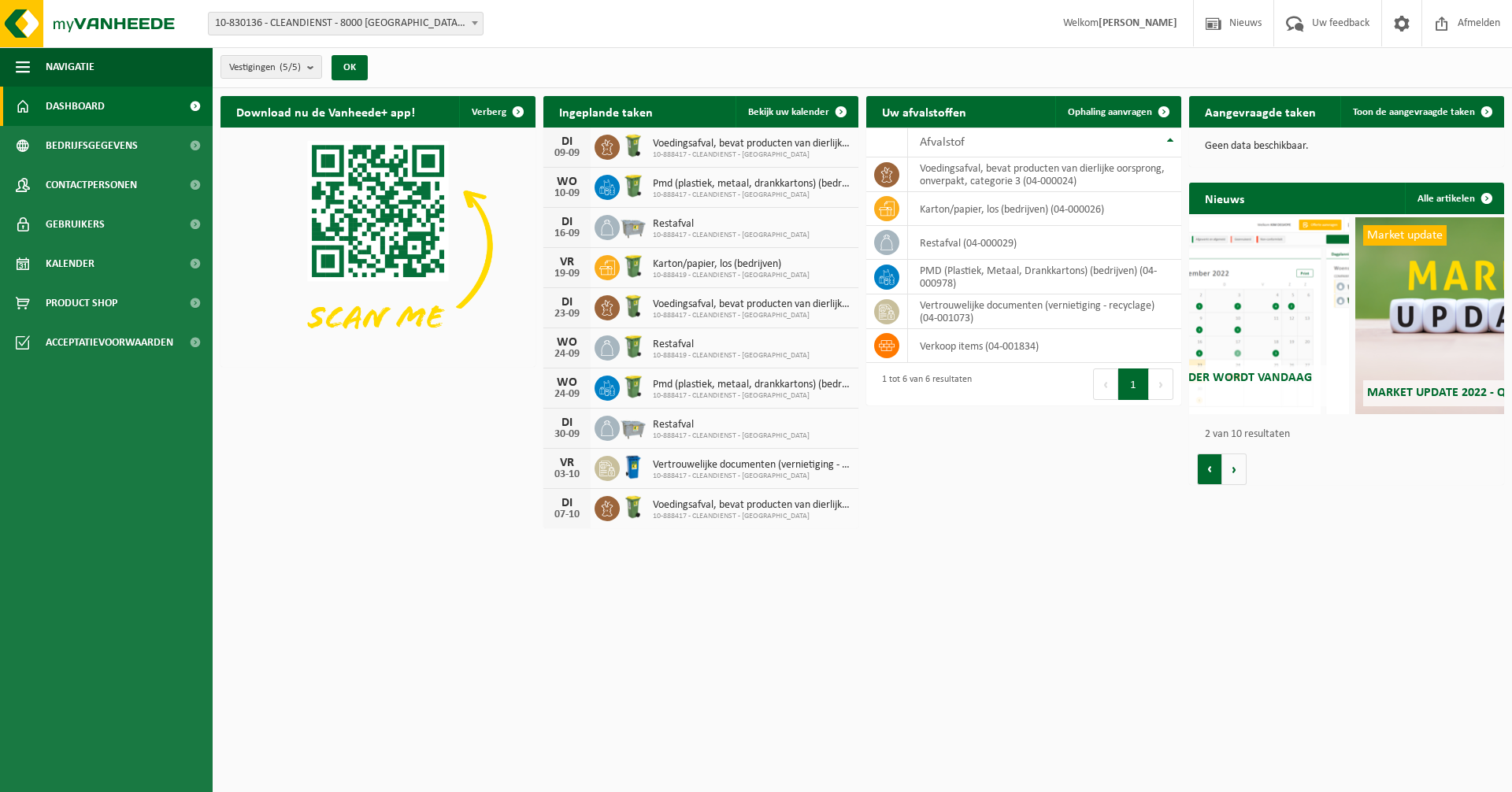
click at [1218, 468] on button "Vorige" at bounding box center [1209, 469] width 25 height 32
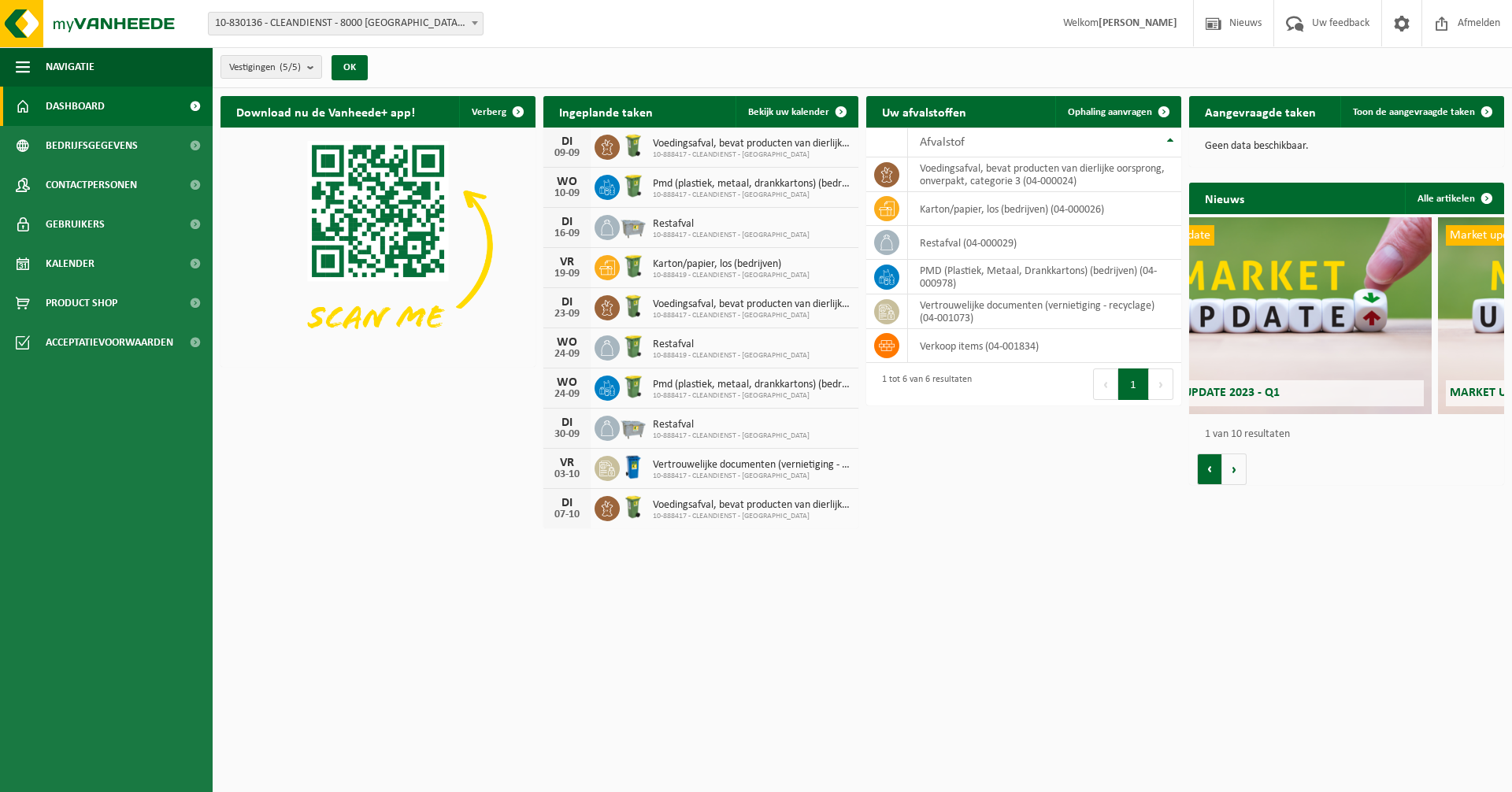
click at [1215, 472] on button "Vorige" at bounding box center [1209, 469] width 25 height 32
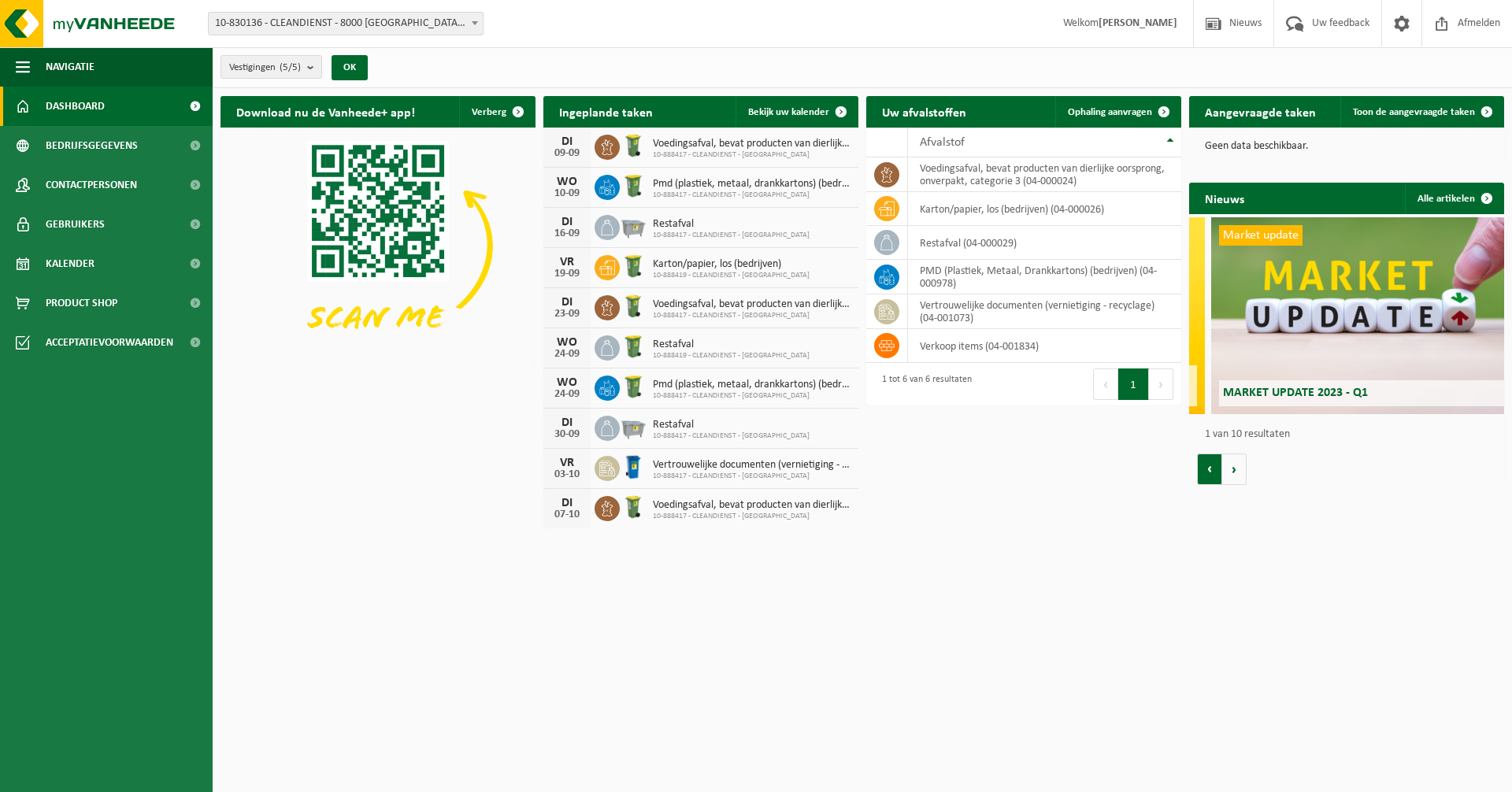
click at [1215, 472] on button "Vorige" at bounding box center [1209, 469] width 25 height 32
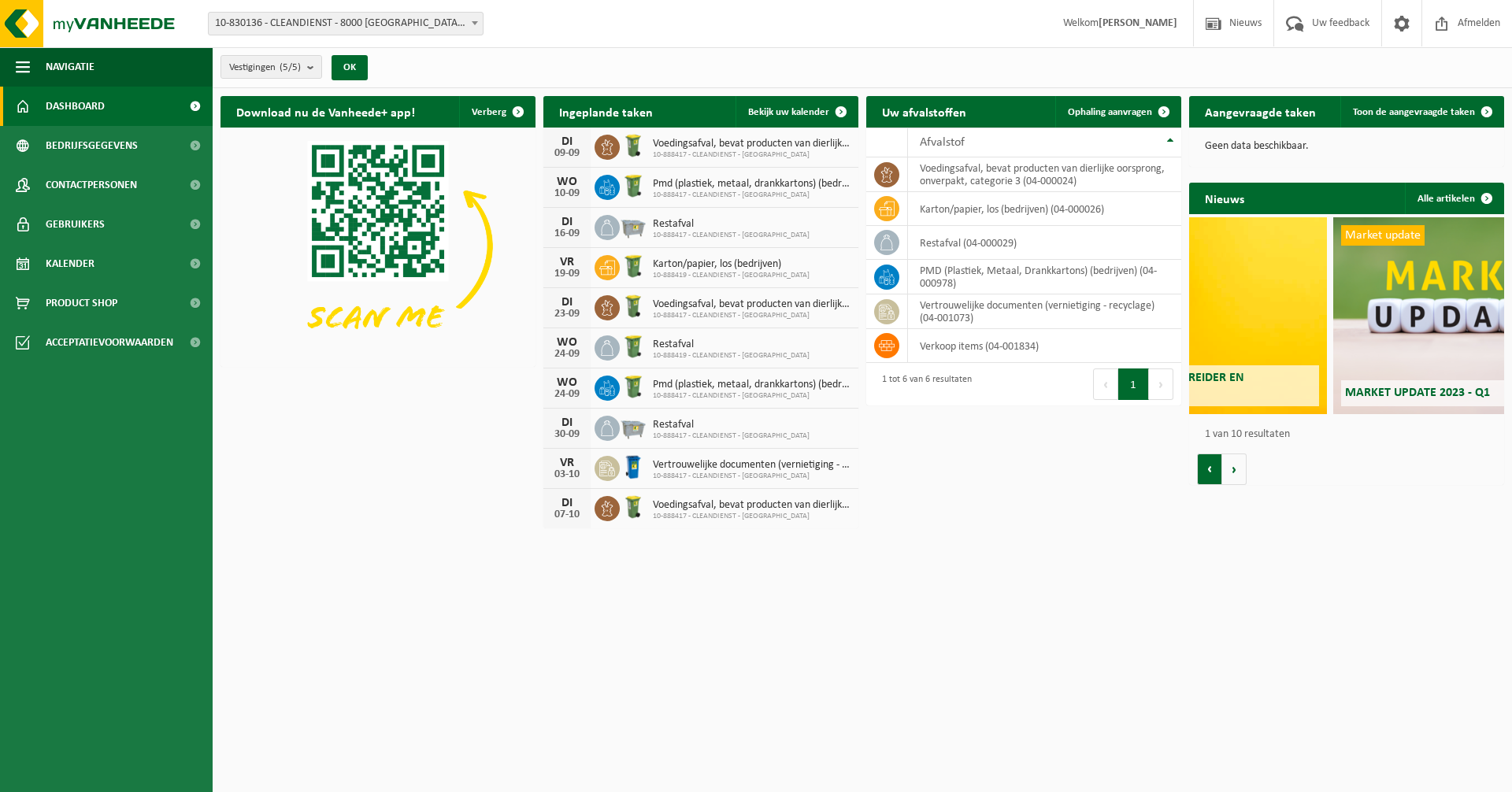
click at [1215, 472] on button "Vorige" at bounding box center [1209, 469] width 25 height 32
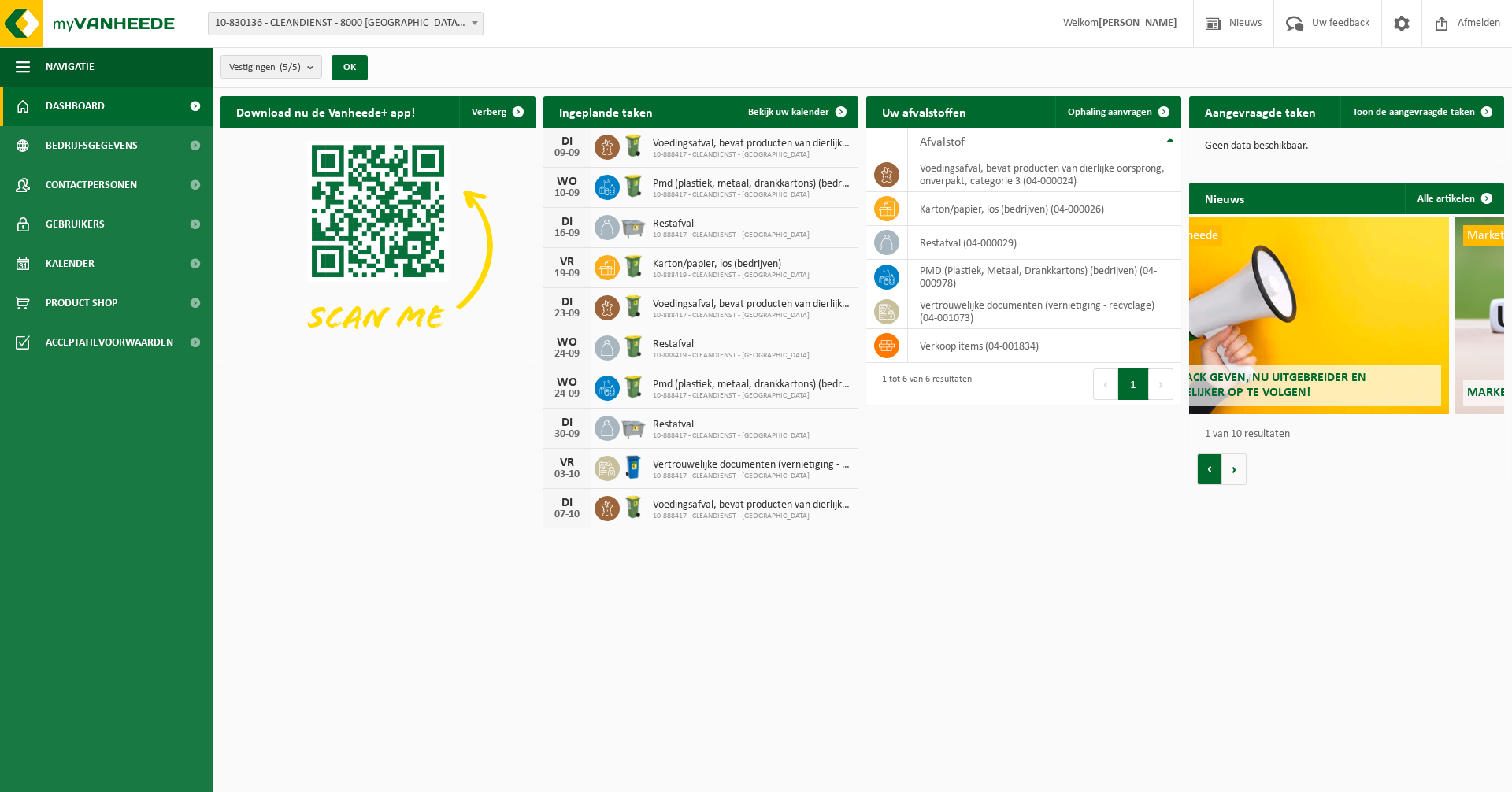
click at [1215, 472] on button "Vorige" at bounding box center [1209, 469] width 25 height 32
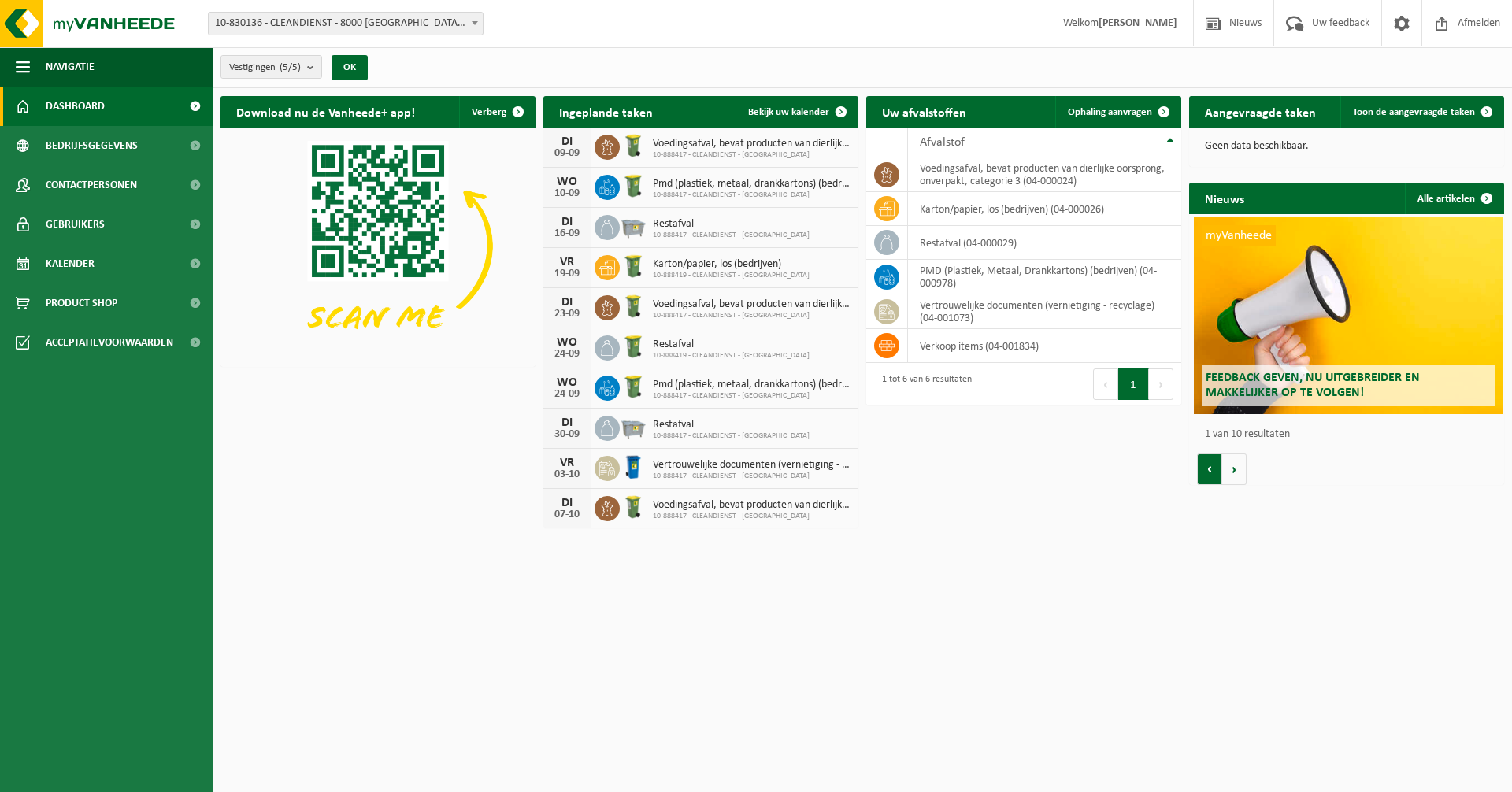
click at [1215, 472] on button "Vorige" at bounding box center [1209, 469] width 25 height 32
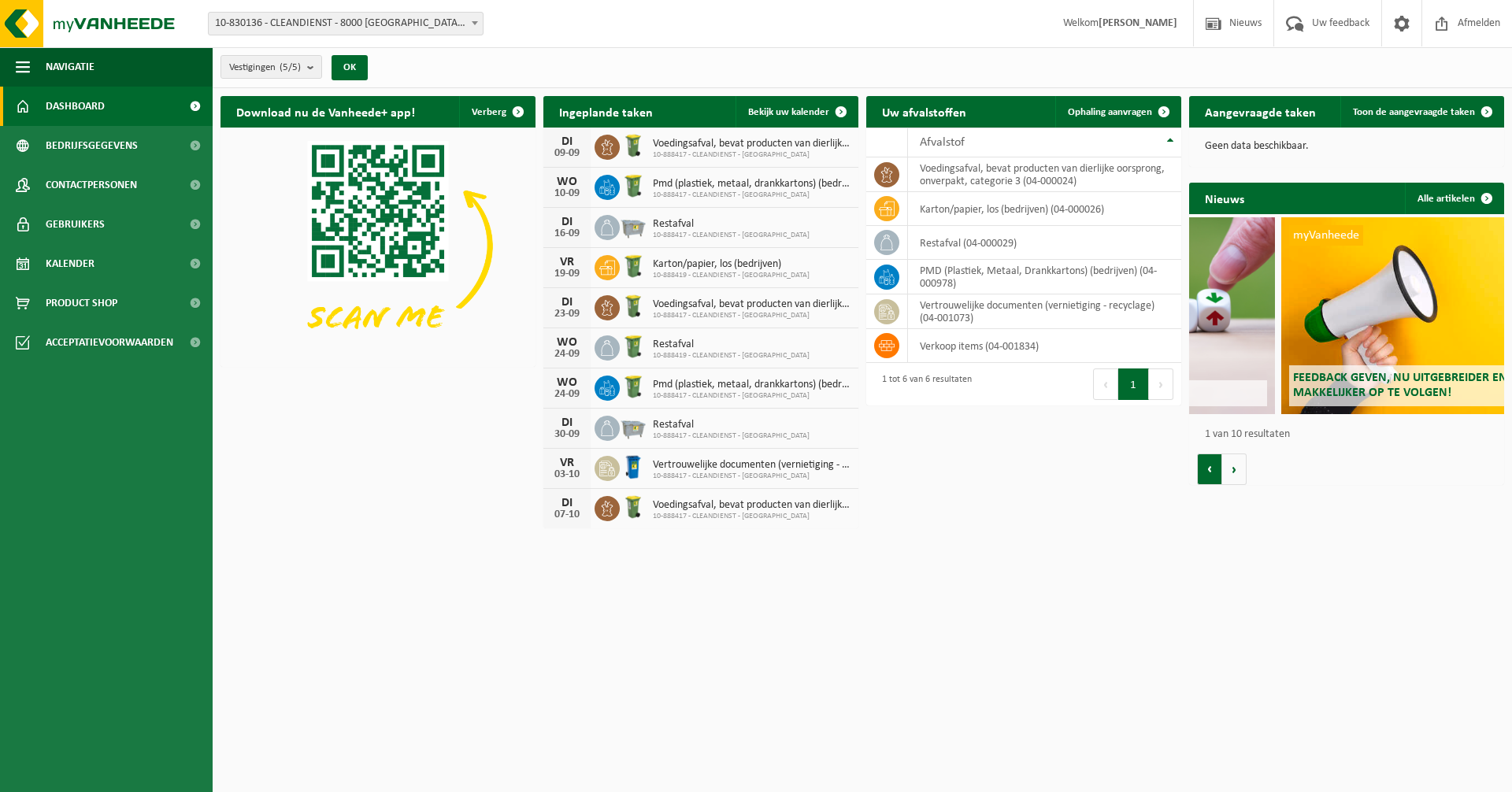
click at [1214, 472] on button "Vorige" at bounding box center [1209, 469] width 25 height 32
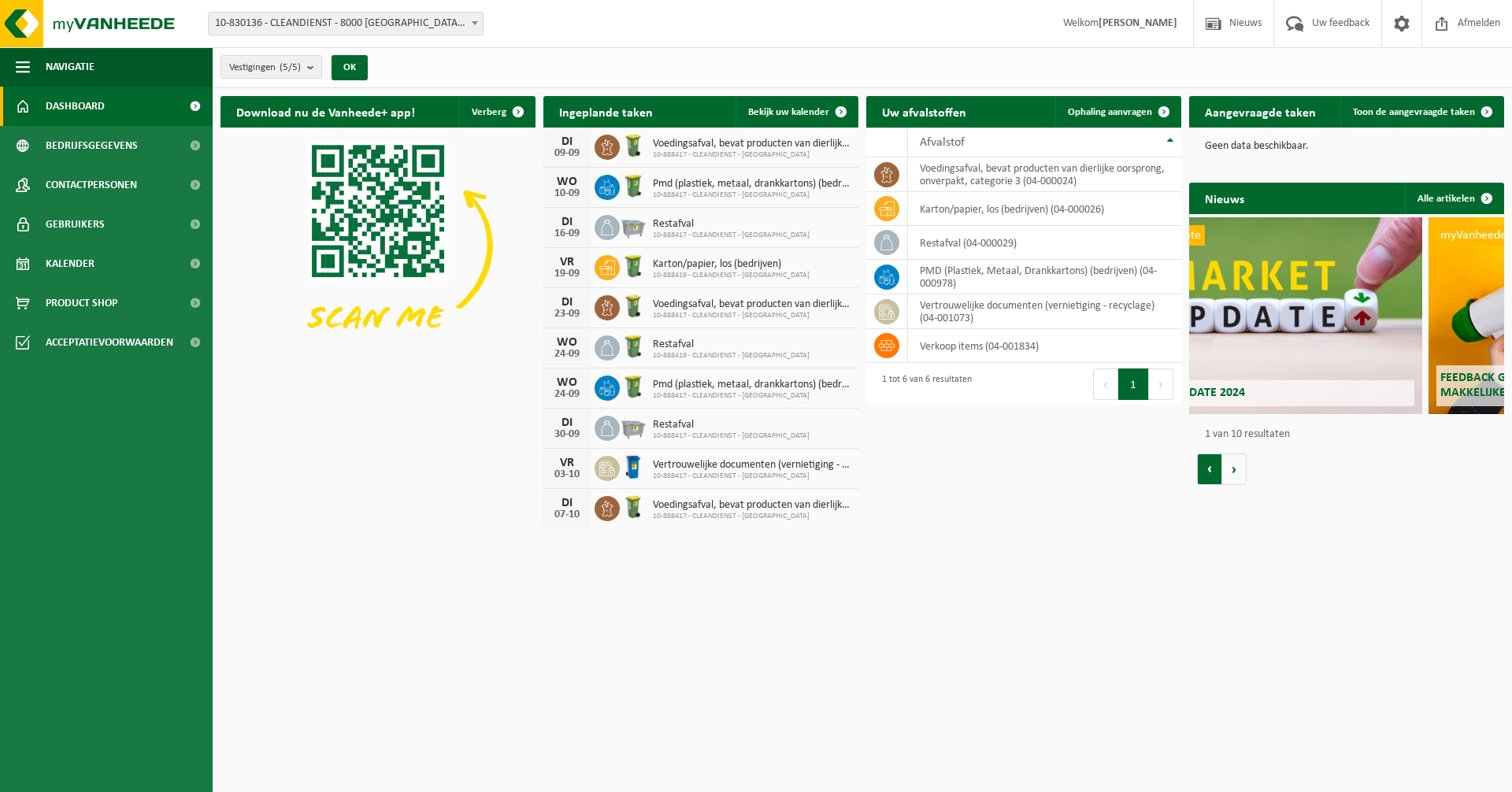
click at [1214, 472] on button "Vorige" at bounding box center [1209, 469] width 25 height 32
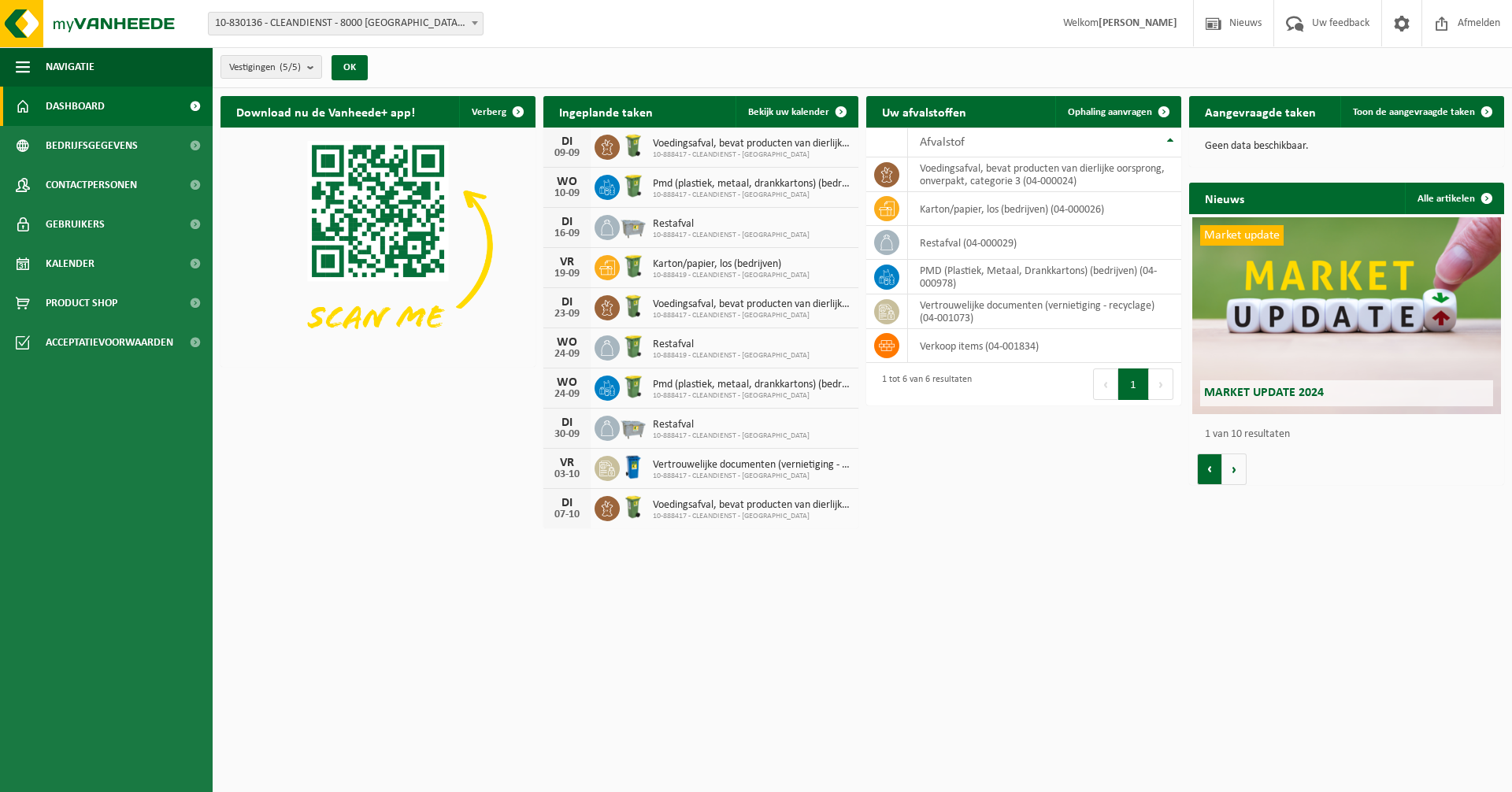
click at [1214, 472] on button "Vorige" at bounding box center [1209, 469] width 25 height 32
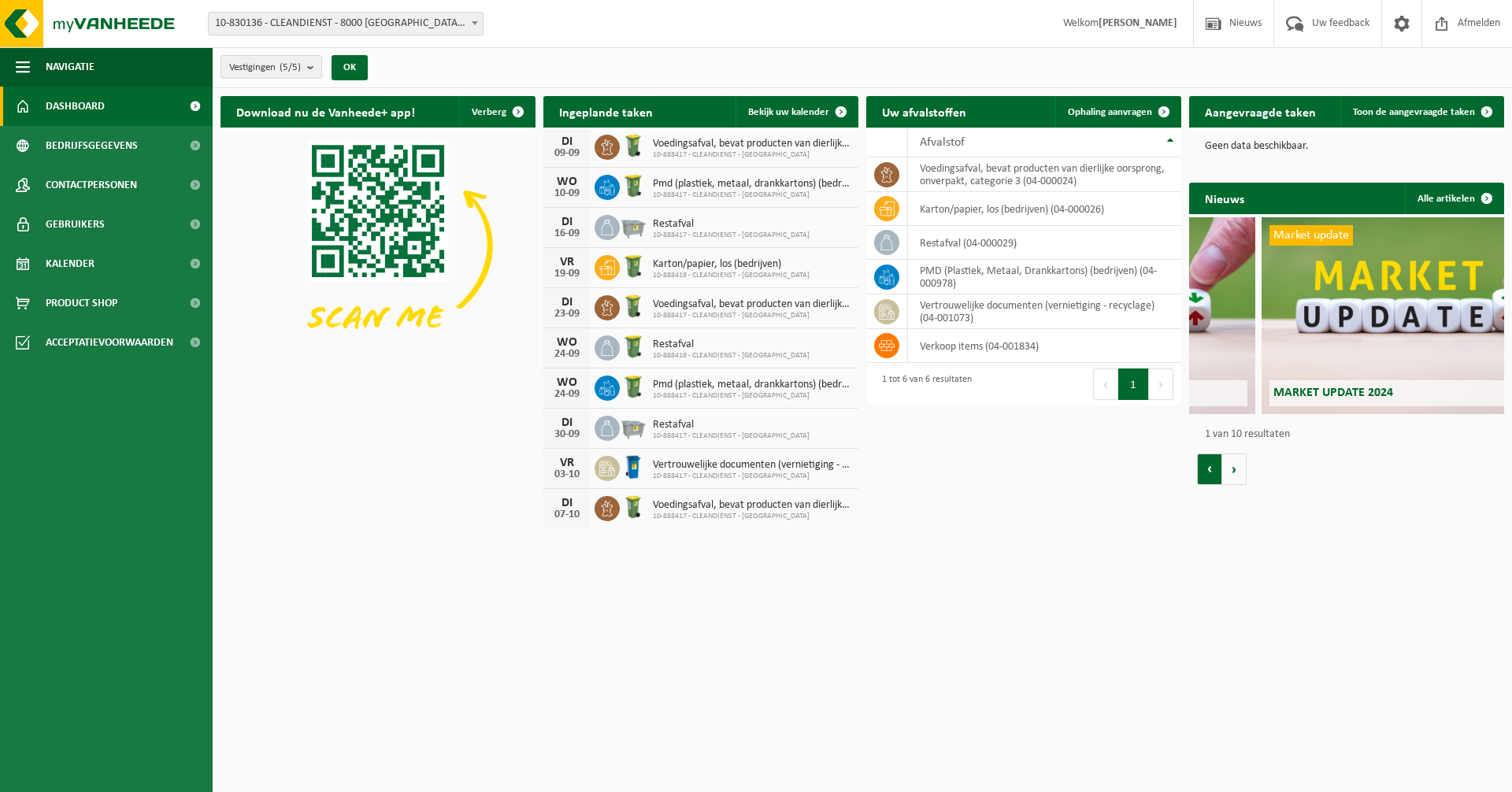
click at [1214, 472] on button "Vorige" at bounding box center [1209, 469] width 25 height 32
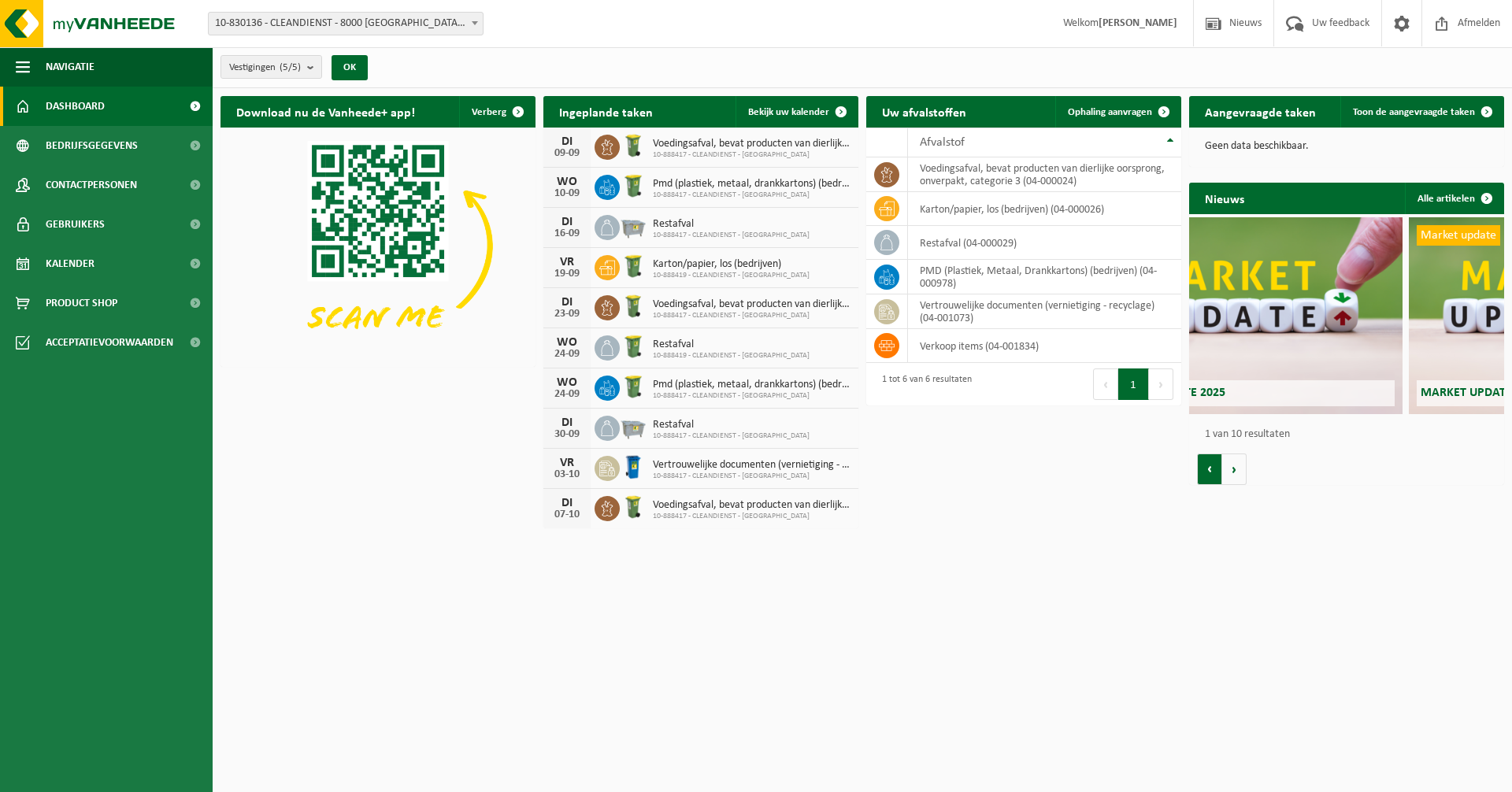
click at [1214, 472] on button "Vorige" at bounding box center [1209, 469] width 25 height 32
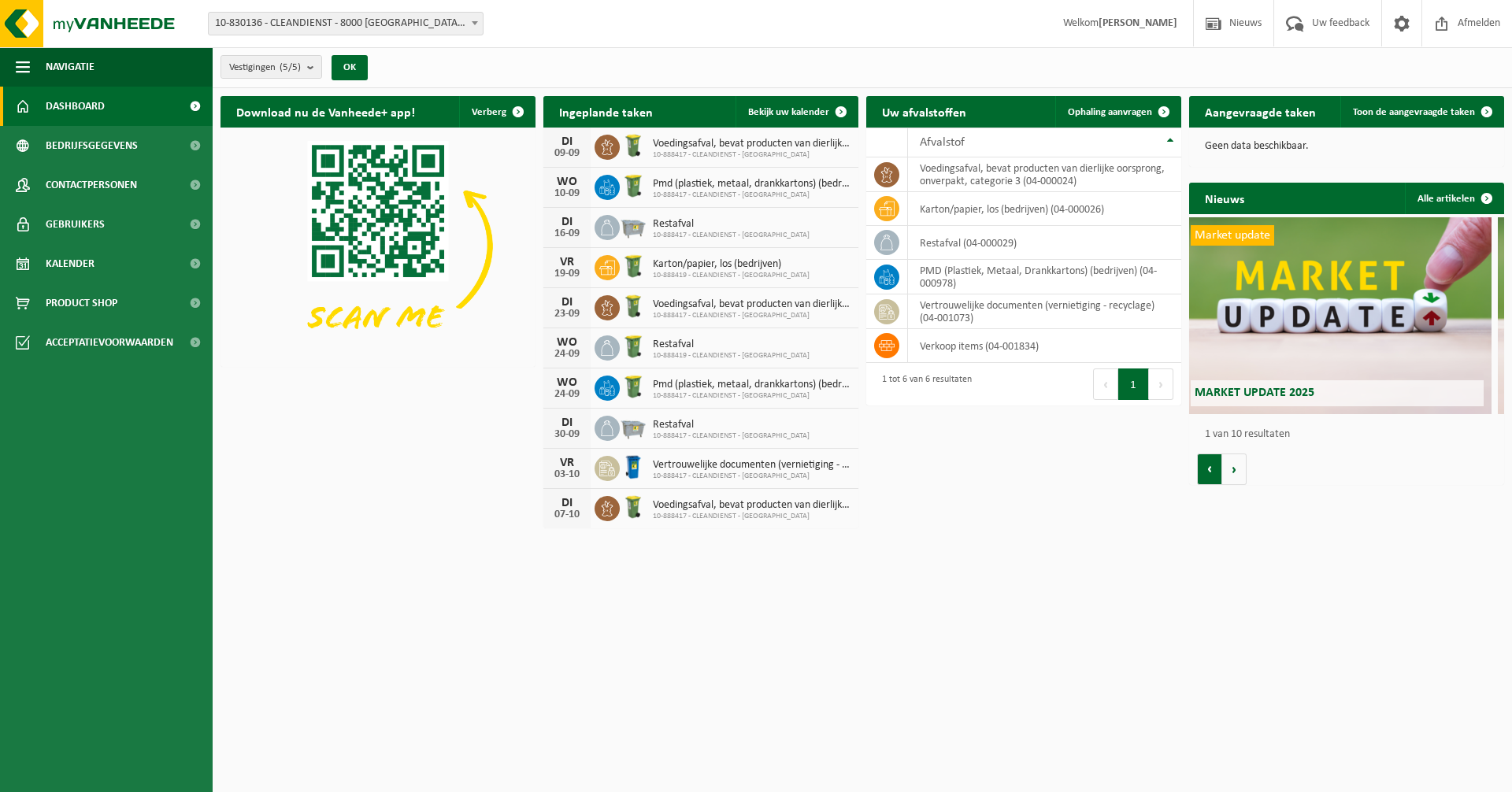
click at [1214, 472] on button "Vorige" at bounding box center [1209, 469] width 25 height 32
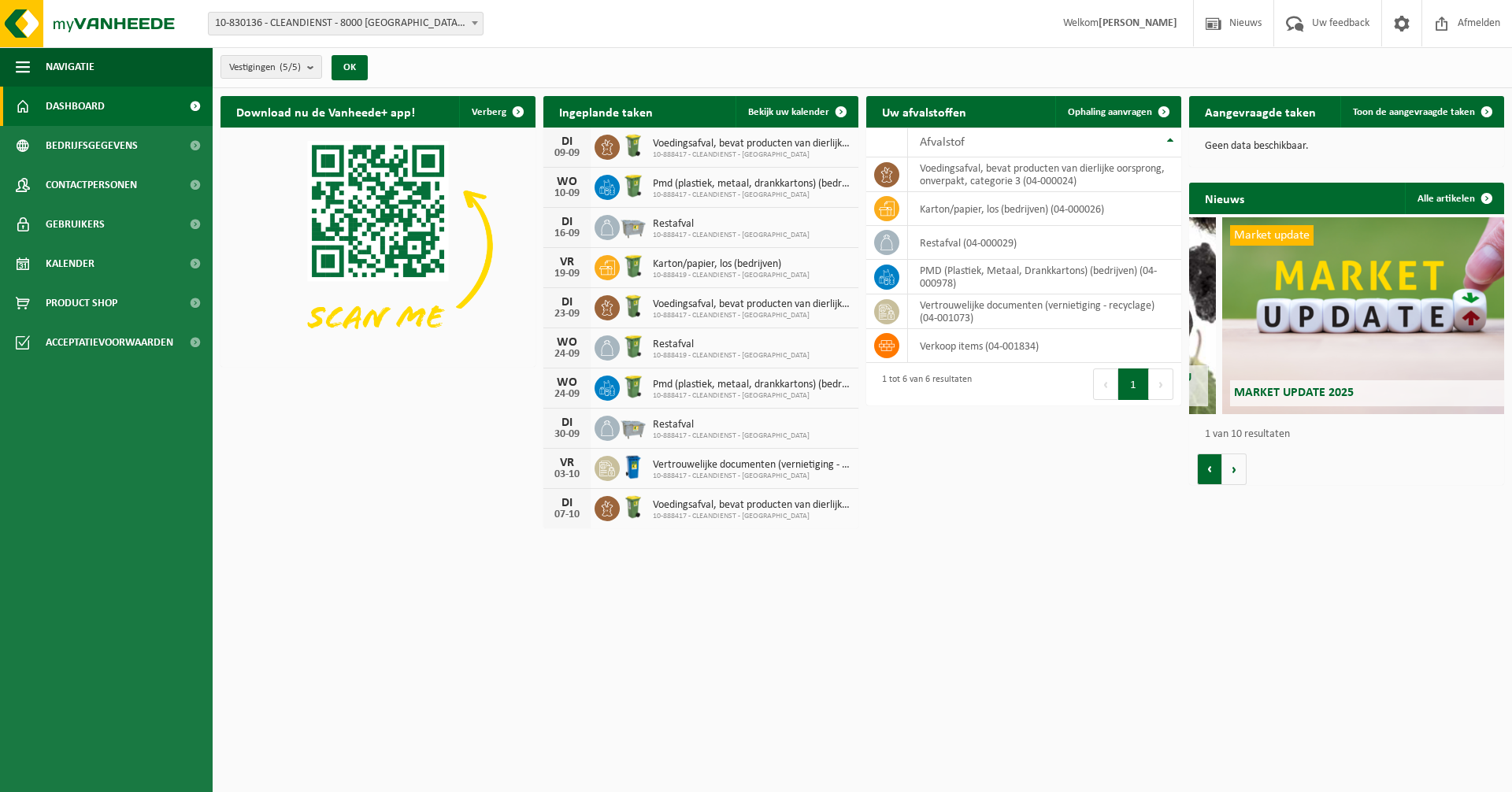
click at [1214, 472] on button "Vorige" at bounding box center [1209, 469] width 25 height 32
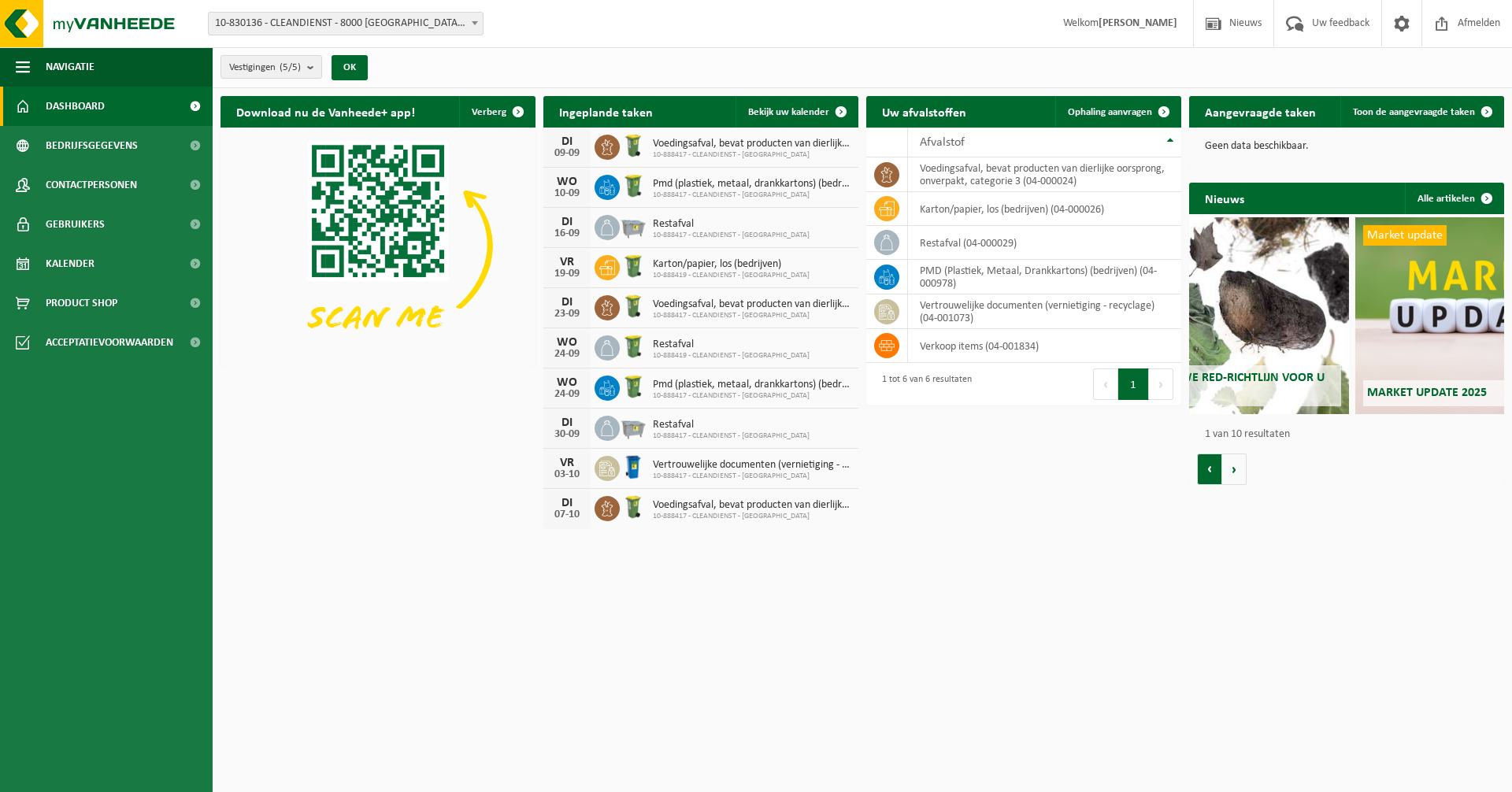
click at [1214, 472] on button "Vorige" at bounding box center [1209, 469] width 25 height 32
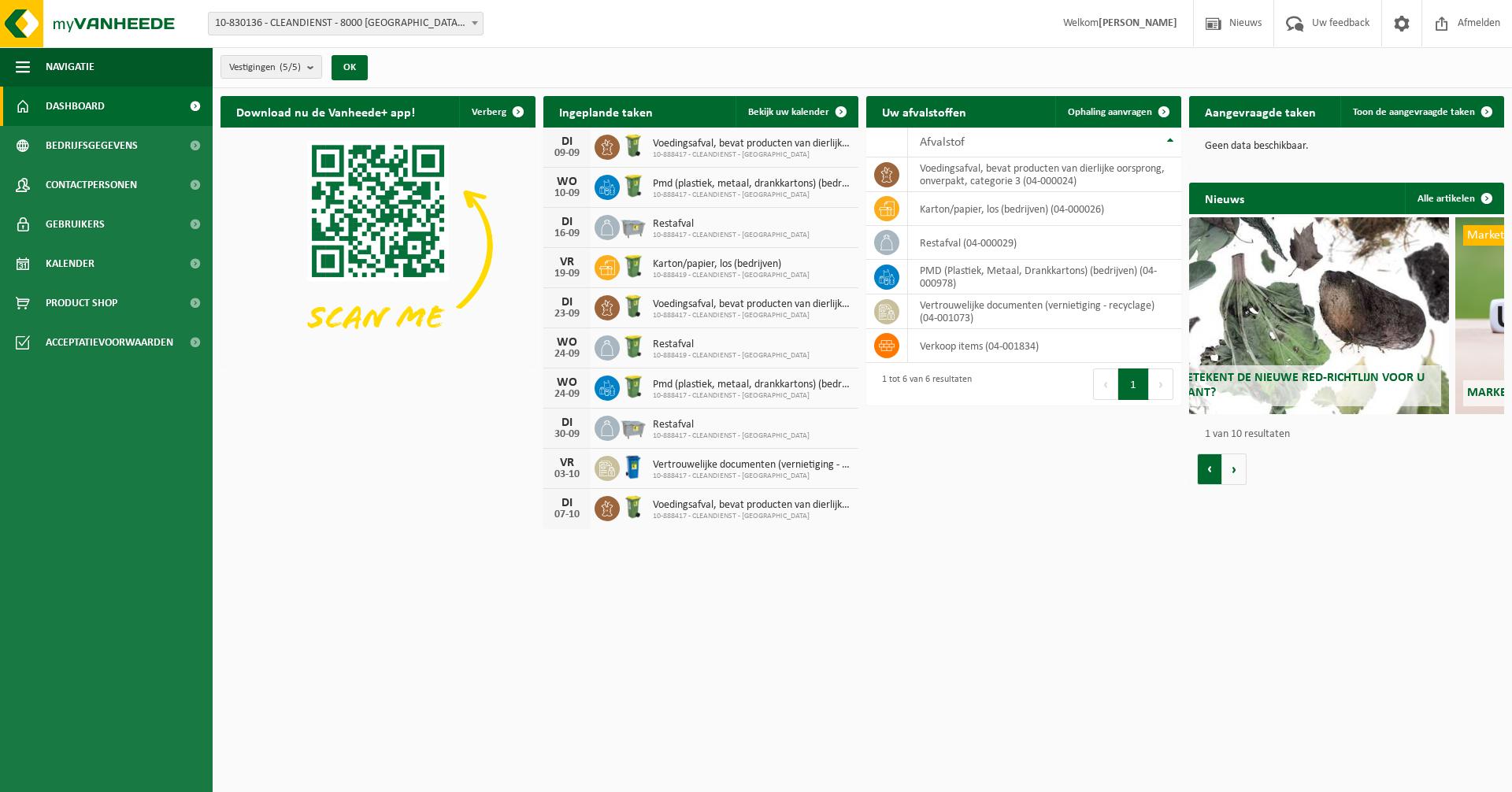
click at [1214, 472] on button "Vorige" at bounding box center [1209, 469] width 25 height 32
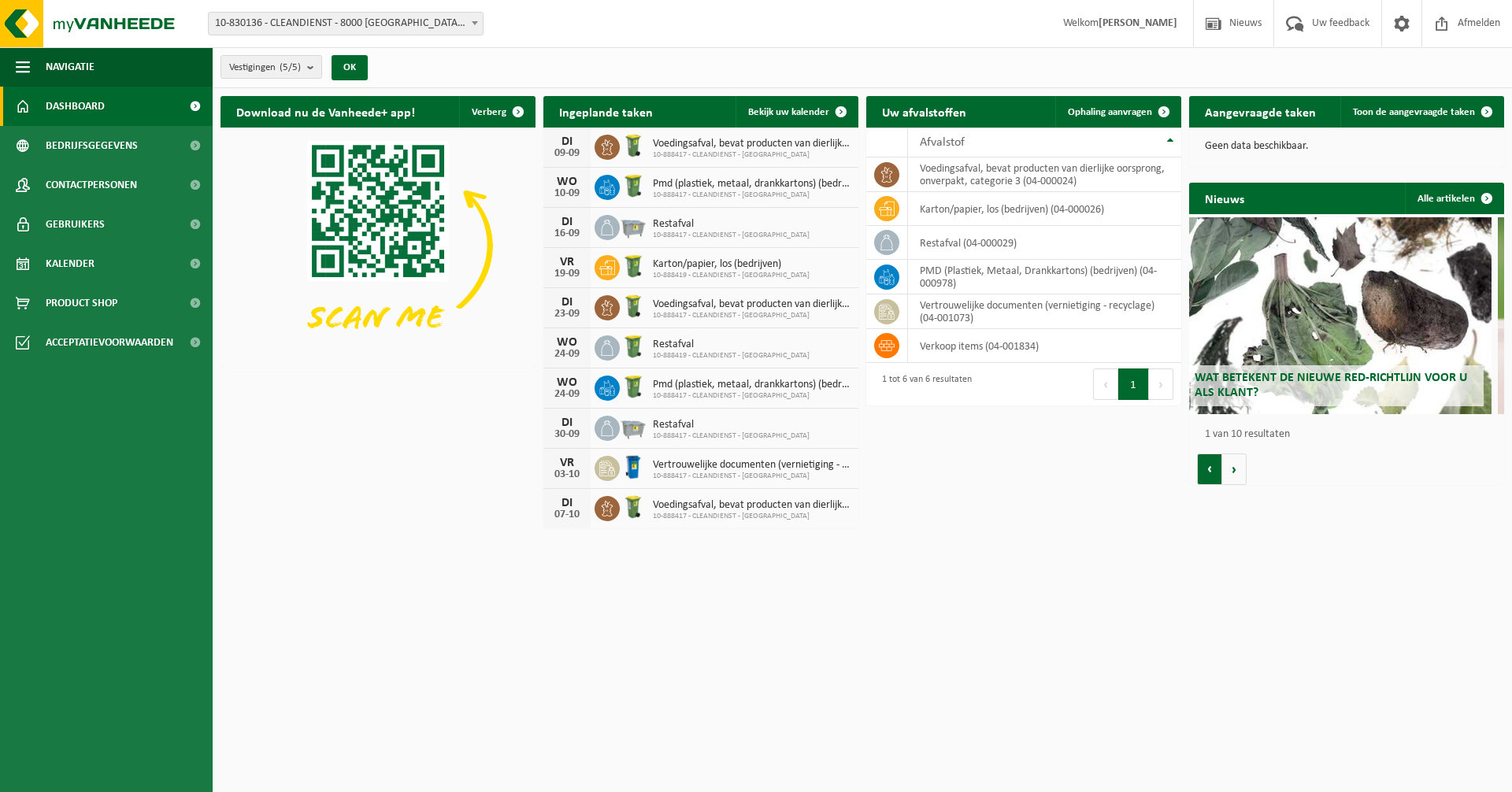
scroll to position [0, 0]
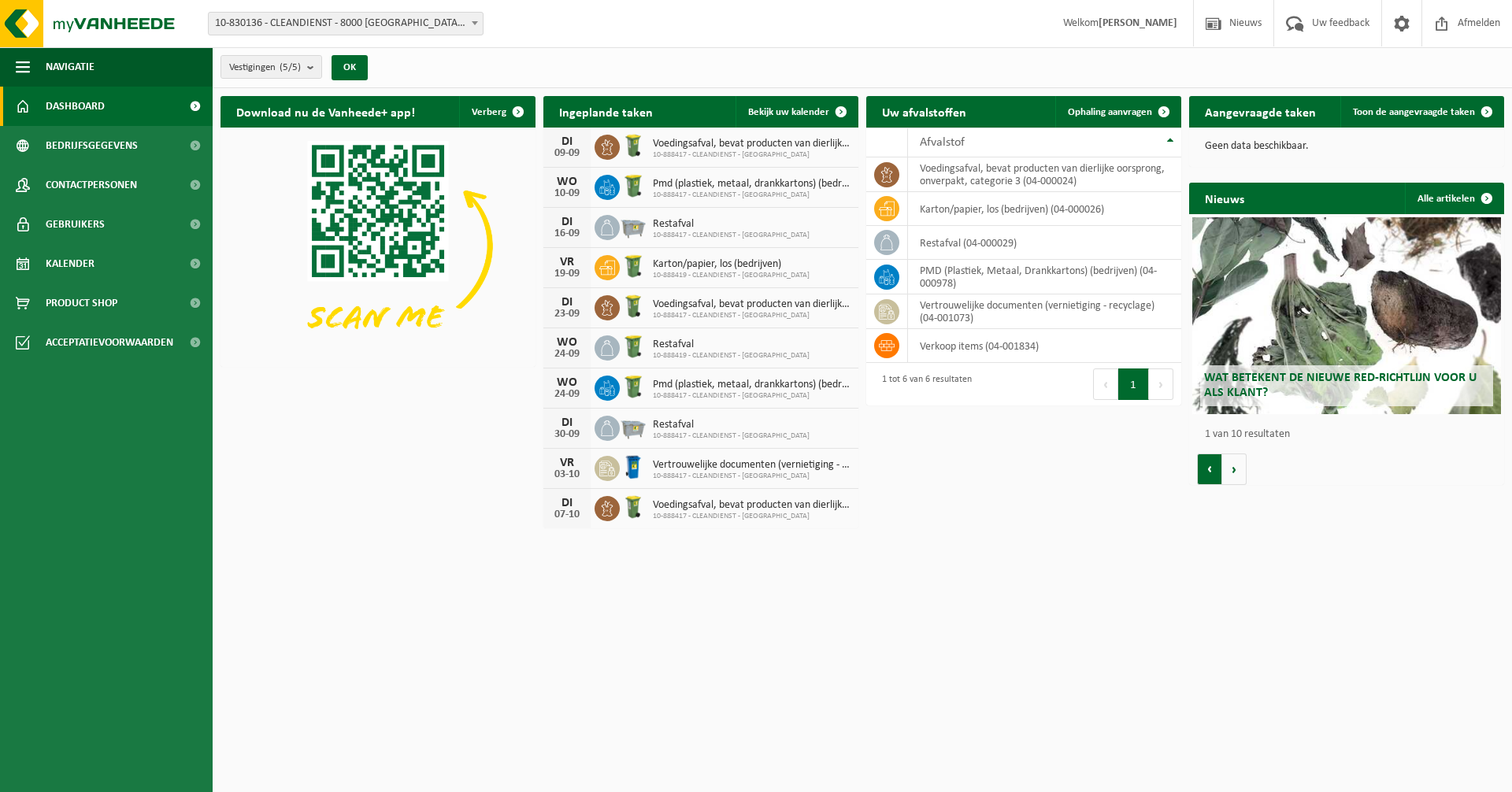
click at [1214, 472] on button "Vorige" at bounding box center [1209, 469] width 25 height 32
